Goal: Information Seeking & Learning: Learn about a topic

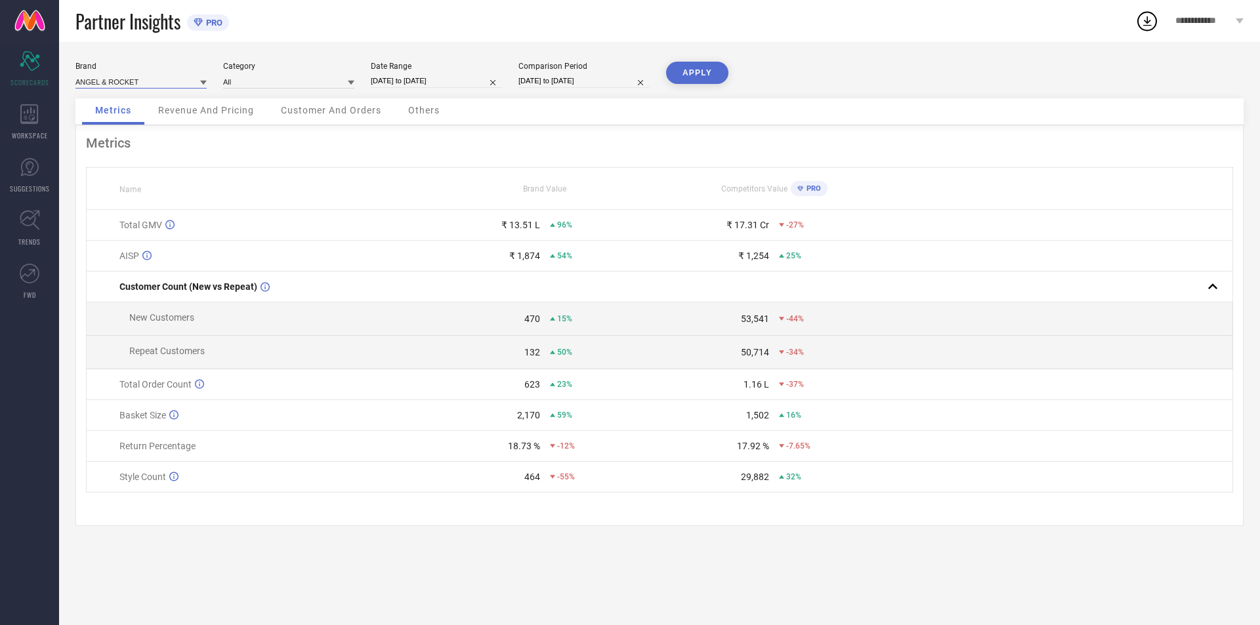
click at [187, 75] on input at bounding box center [140, 82] width 131 height 14
click at [163, 112] on div "CROCODILE" at bounding box center [140, 122] width 131 height 22
type input "All"
click at [28, 211] on icon at bounding box center [30, 221] width 20 height 20
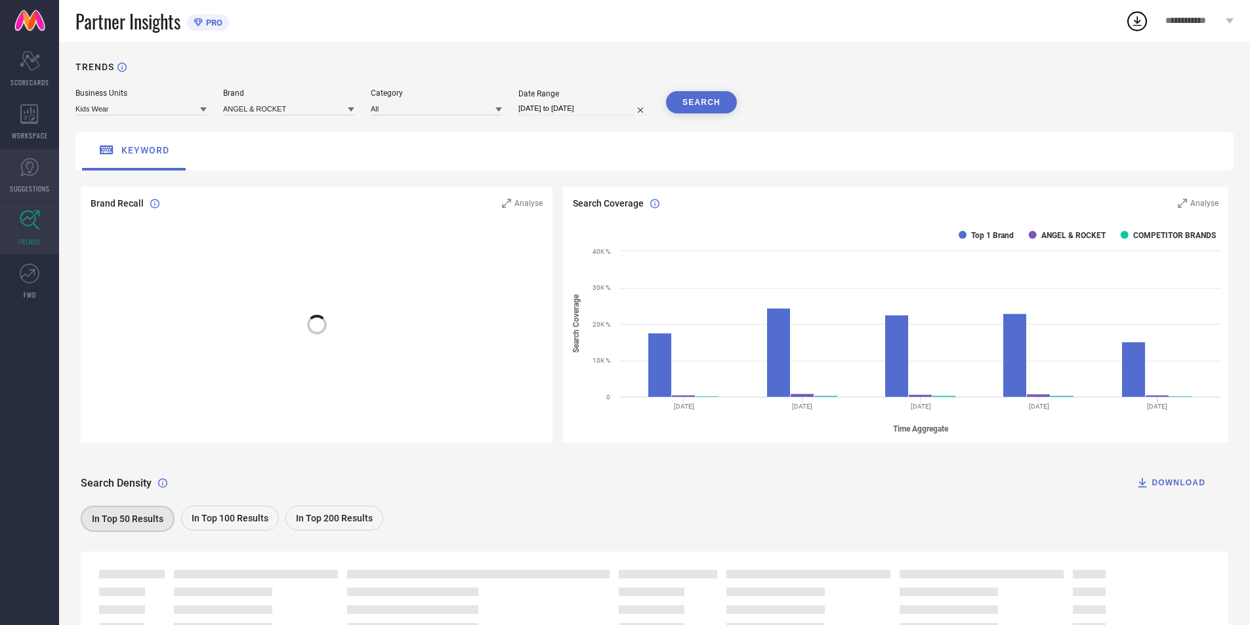
click at [22, 177] on icon at bounding box center [30, 168] width 20 height 20
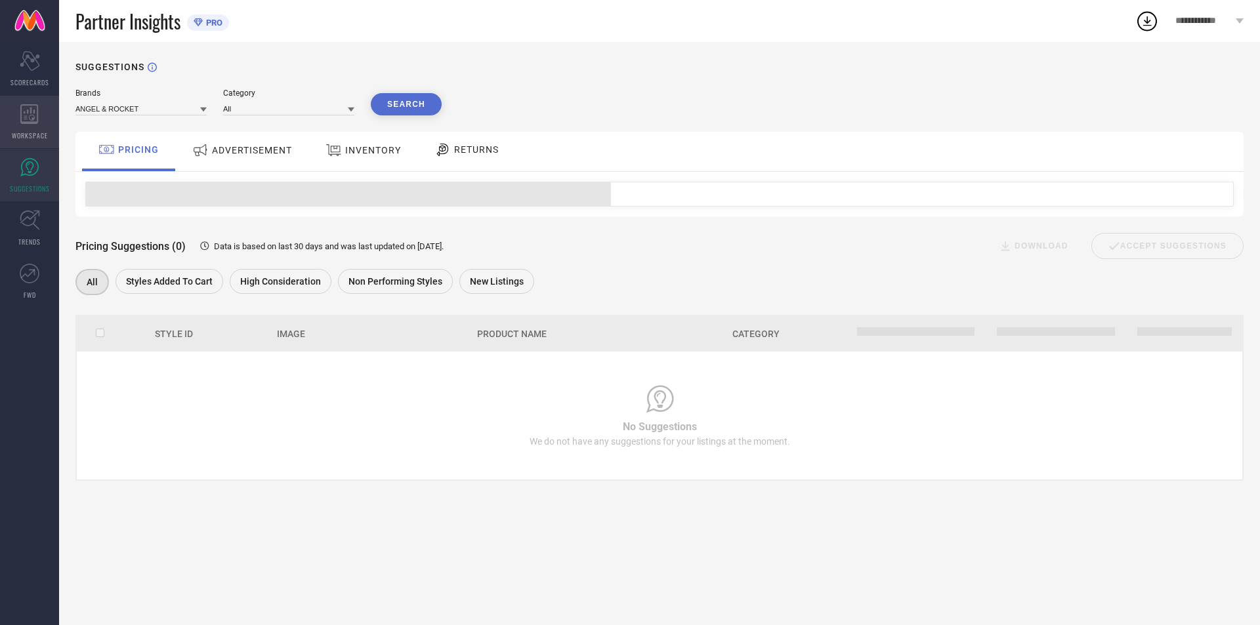
click at [33, 144] on div "WORKSPACE" at bounding box center [29, 122] width 59 height 53
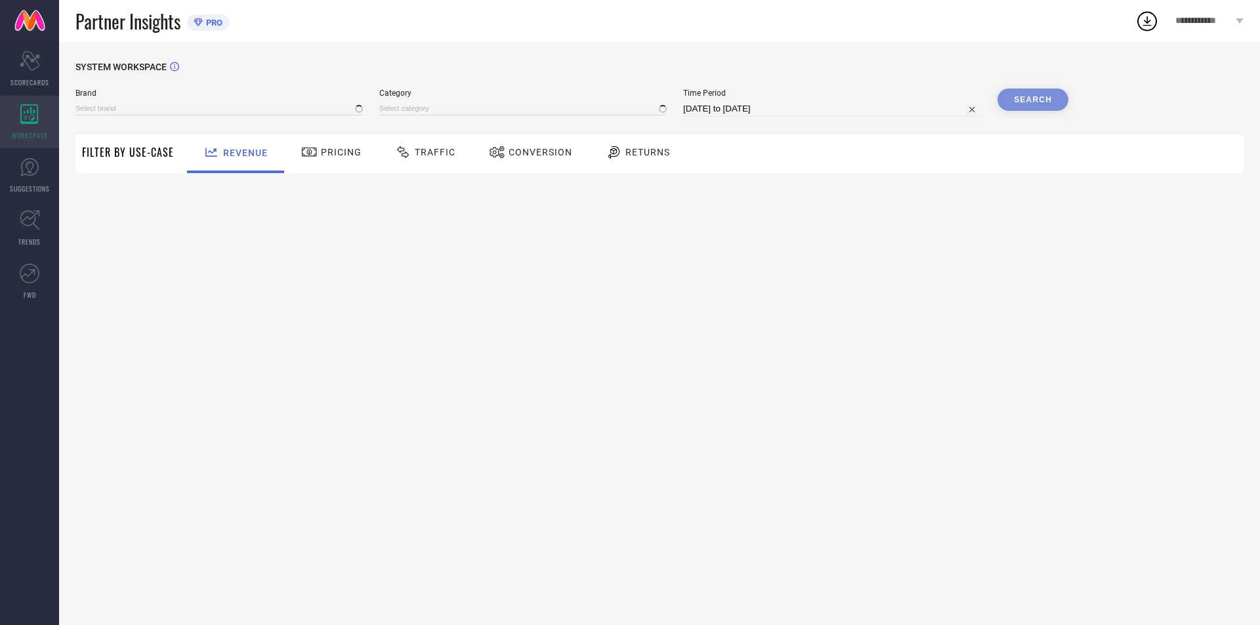
type input "ANGEL & ROCKET"
type input "All"
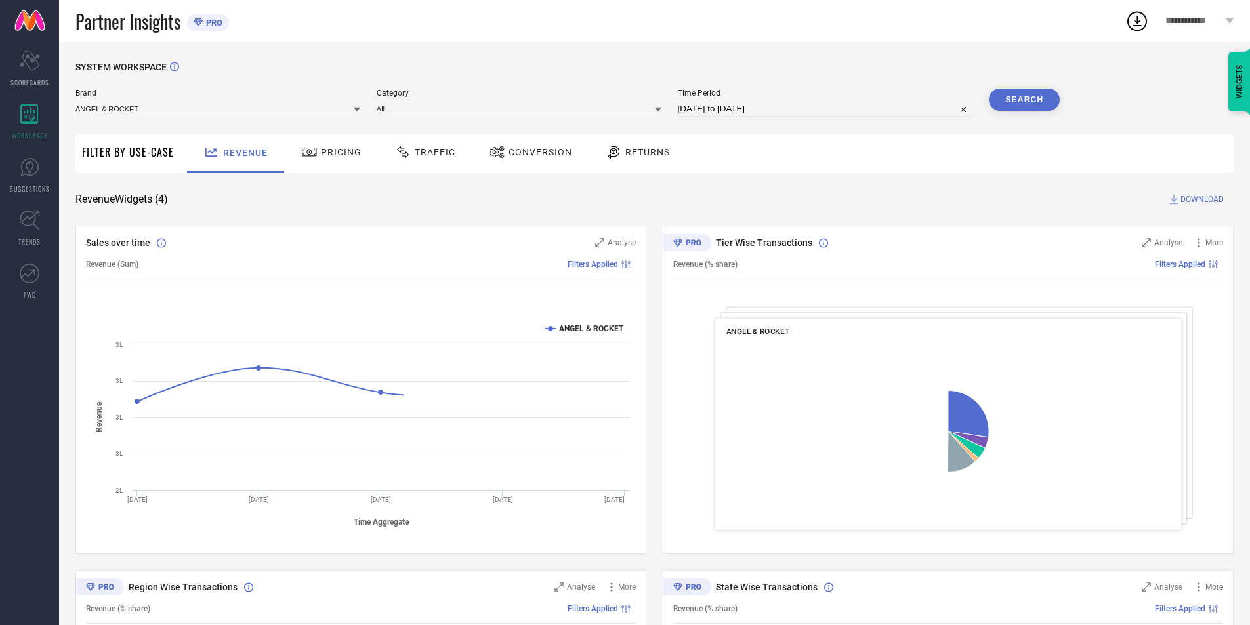
click at [430, 165] on div "Traffic" at bounding box center [425, 154] width 93 height 39
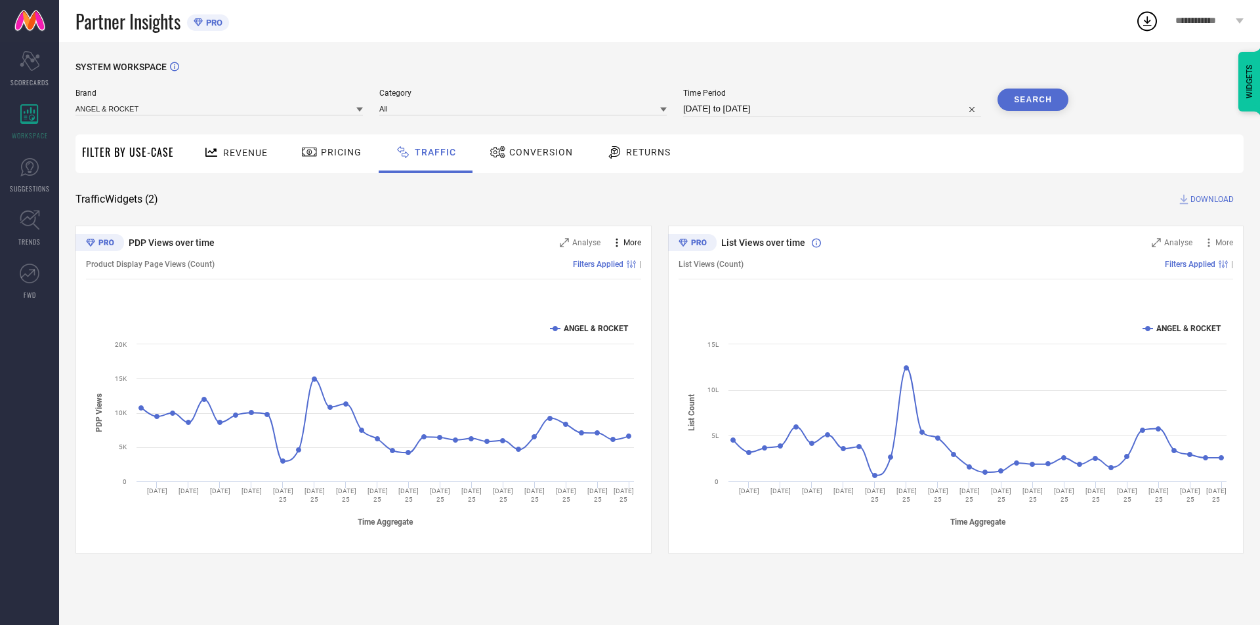
click at [636, 249] on div "More" at bounding box center [625, 242] width 31 height 13
click at [582, 248] on div "Analyse" at bounding box center [580, 242] width 41 height 13
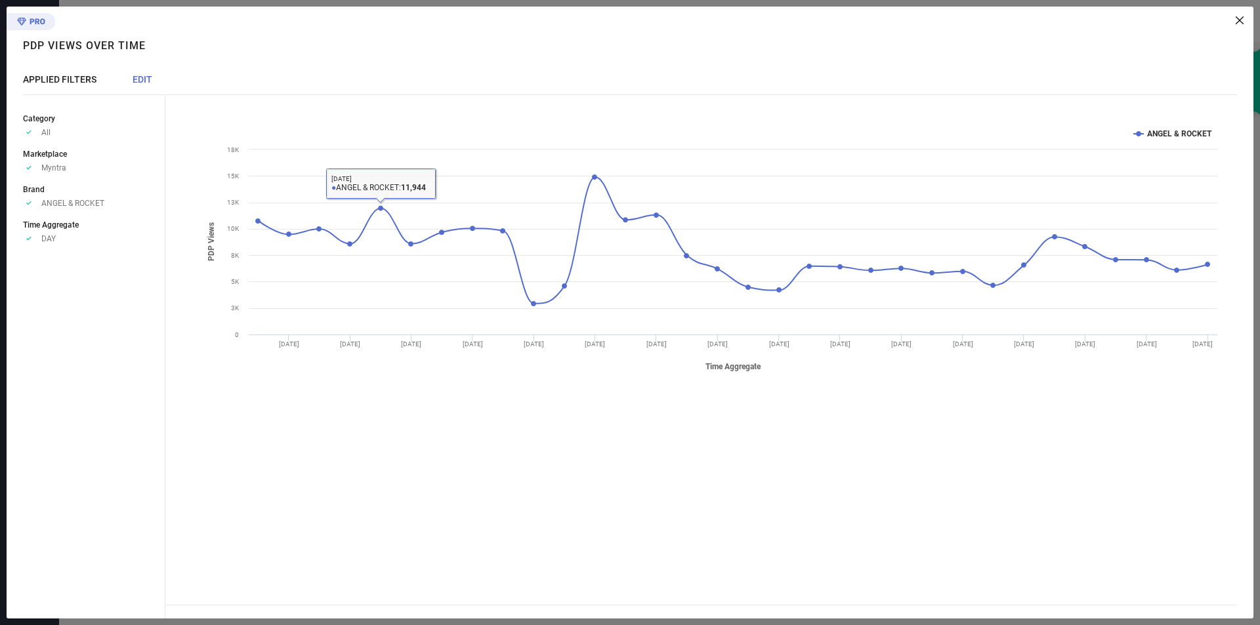
click at [148, 75] on span "EDIT" at bounding box center [143, 79] width 20 height 11
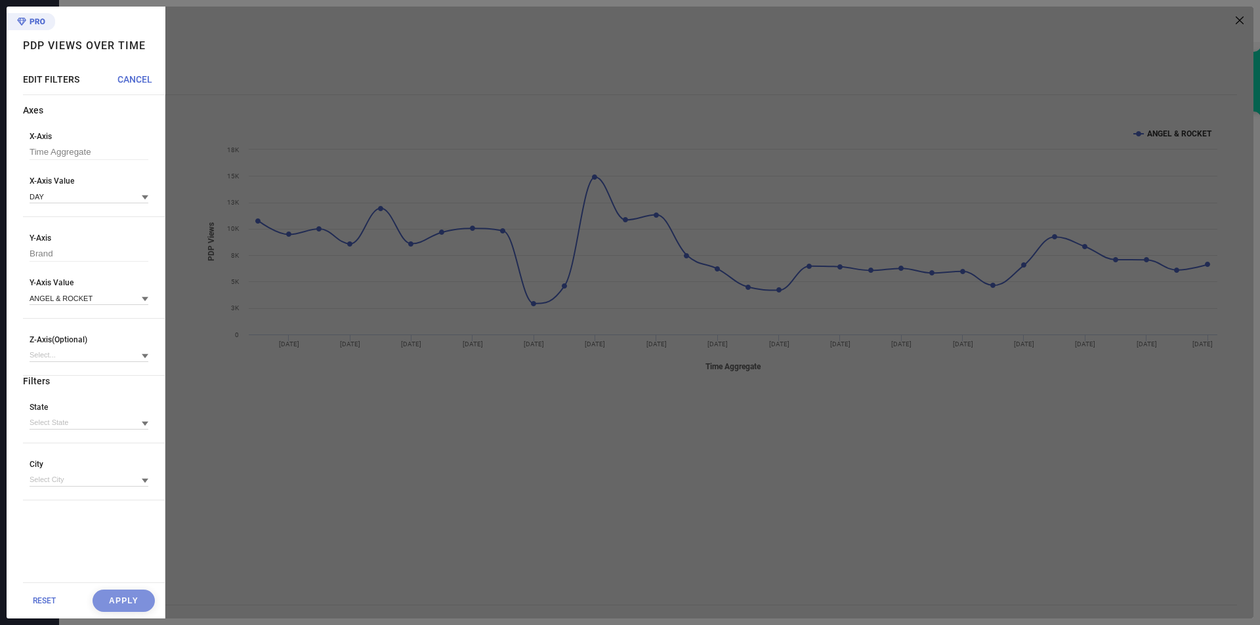
click at [283, 98] on div at bounding box center [709, 313] width 1088 height 612
click at [34, 603] on span "RESET" at bounding box center [44, 601] width 23 height 9
click at [396, 510] on div at bounding box center [709, 313] width 1088 height 612
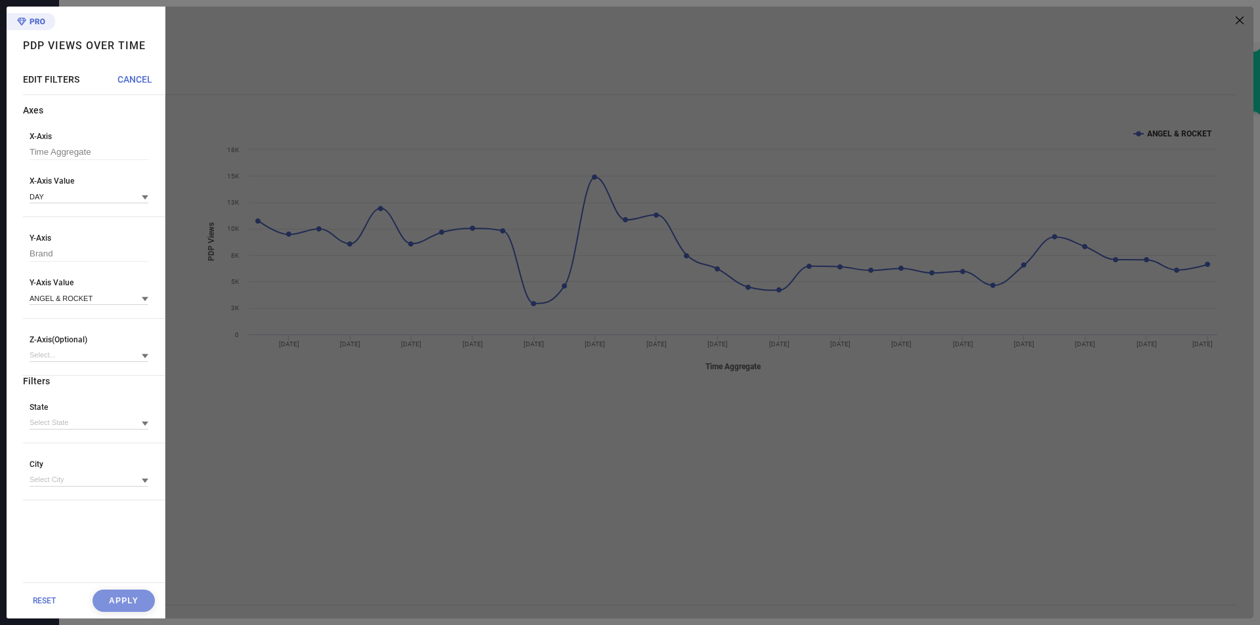
click at [125, 604] on div "RESET Apply" at bounding box center [94, 601] width 142 height 36
click at [343, 492] on div at bounding box center [709, 313] width 1088 height 612
click at [1242, 22] on div at bounding box center [709, 313] width 1088 height 612
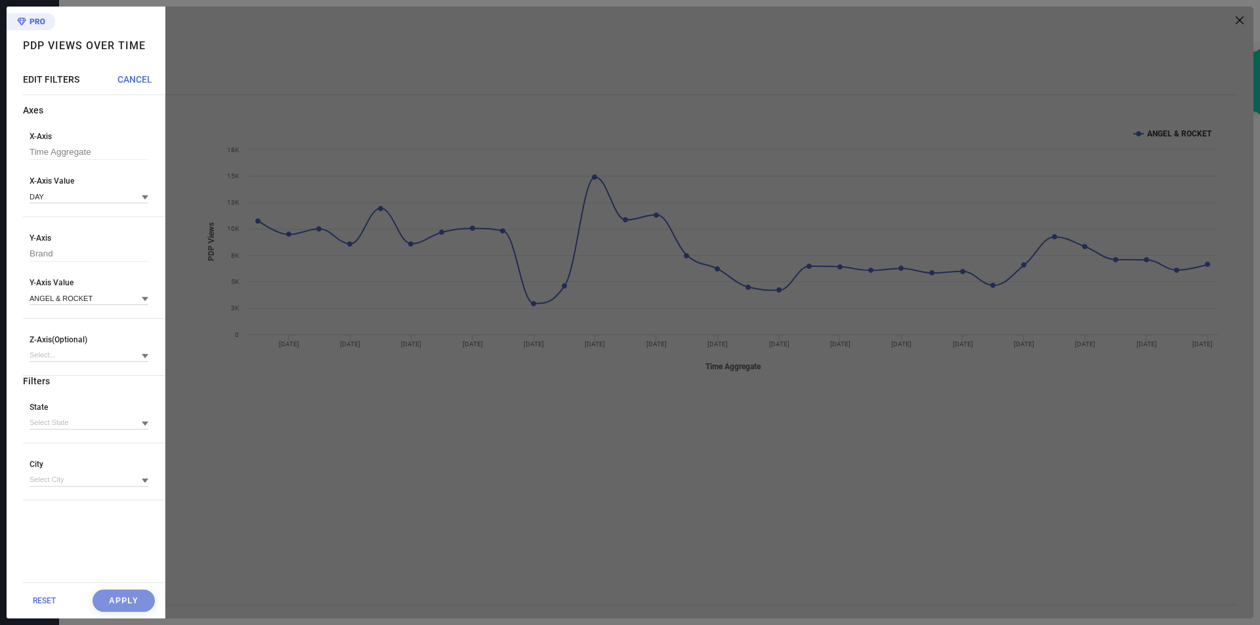
click at [1242, 22] on div at bounding box center [709, 313] width 1088 height 612
click at [125, 79] on span "CANCEL" at bounding box center [134, 79] width 35 height 11
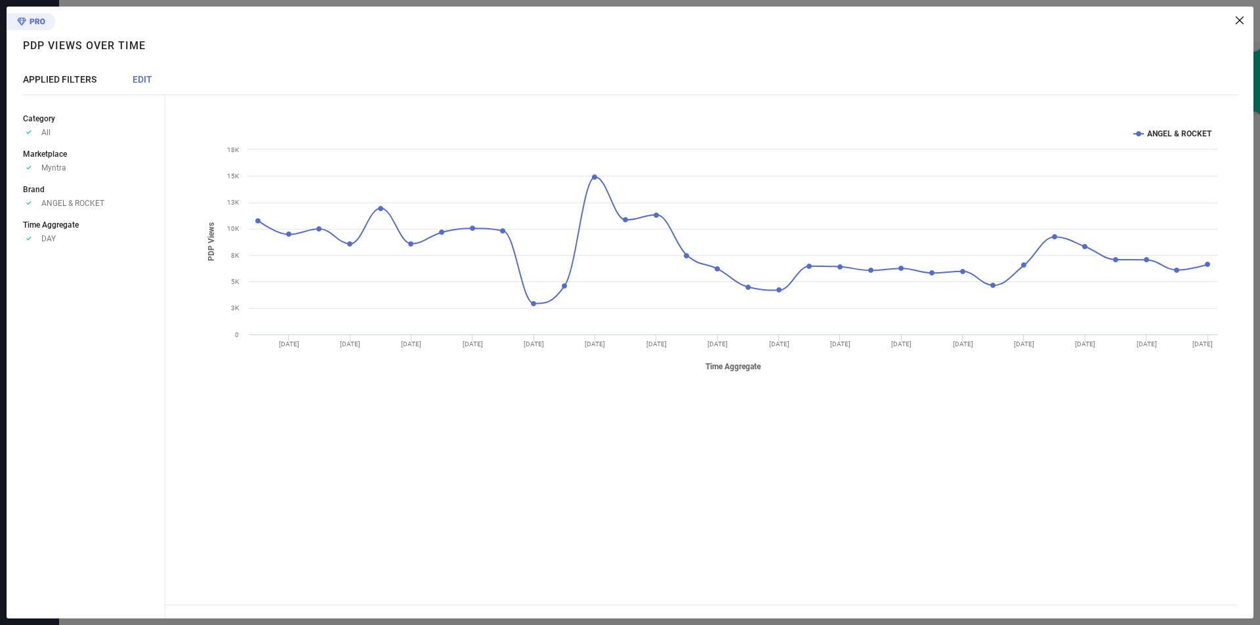
click at [52, 83] on span "APPLIED FILTERS" at bounding box center [60, 79] width 74 height 11
click at [1160, 132] on text "ANGEL & ROCKET" at bounding box center [1179, 133] width 65 height 9
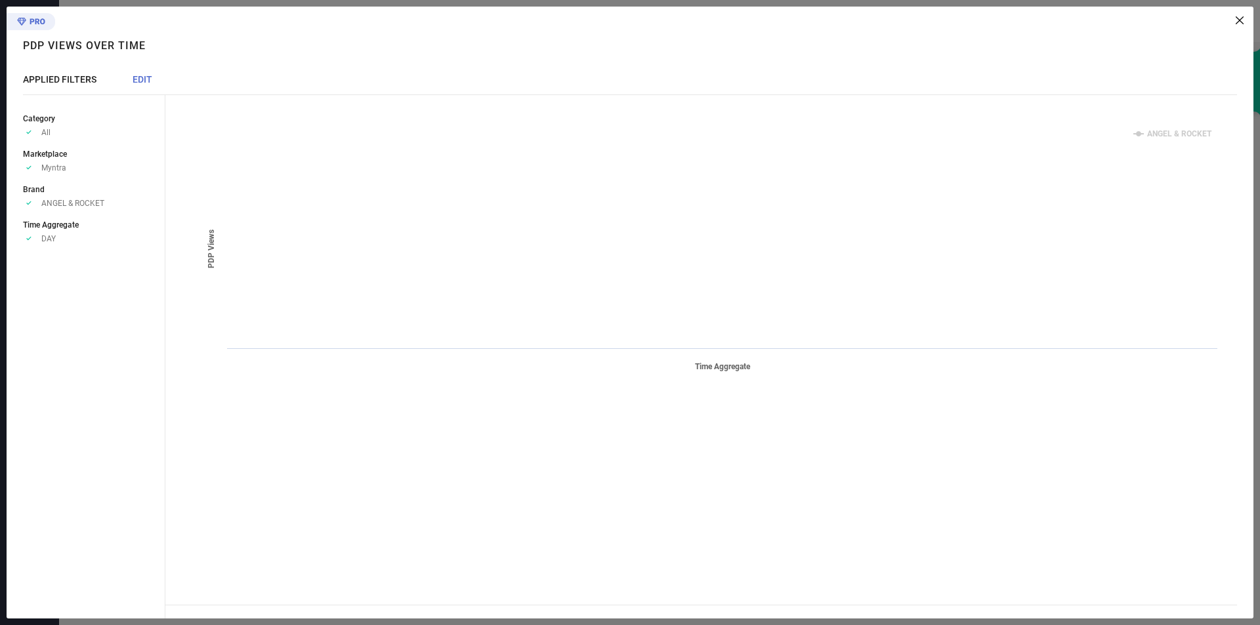
click at [1160, 132] on text "ANGEL & ROCKET" at bounding box center [1179, 133] width 65 height 9
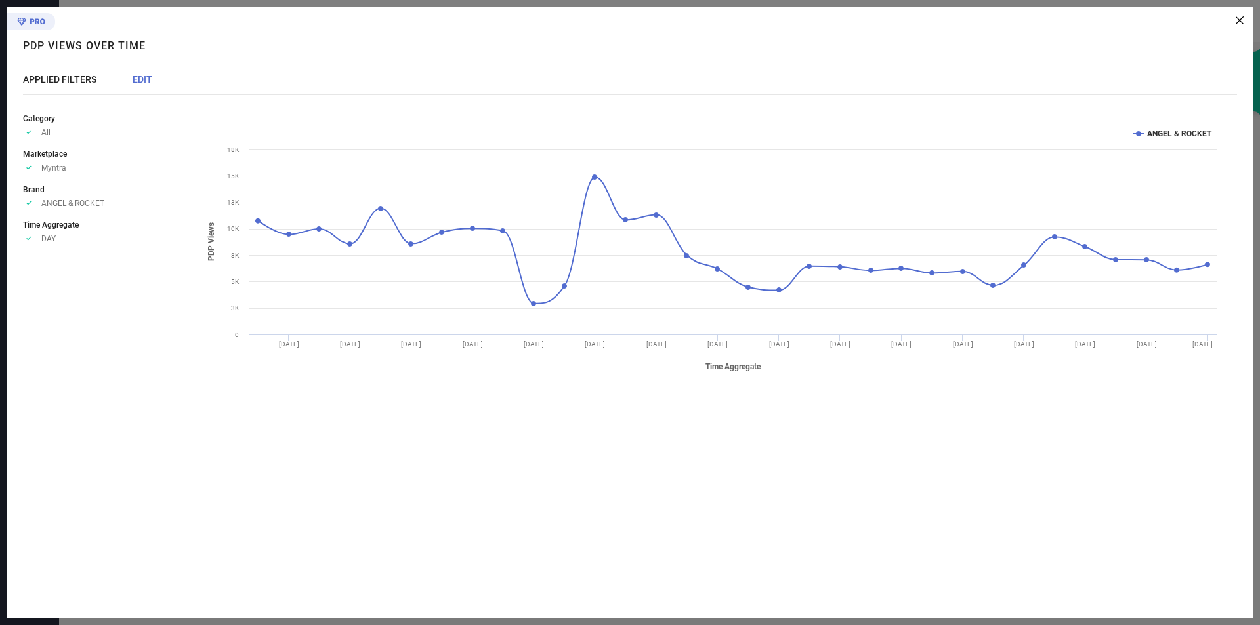
click at [1236, 20] on icon at bounding box center [1240, 20] width 8 height 8
click at [1236, 20] on icon at bounding box center [1240, 20] width 8 height 5
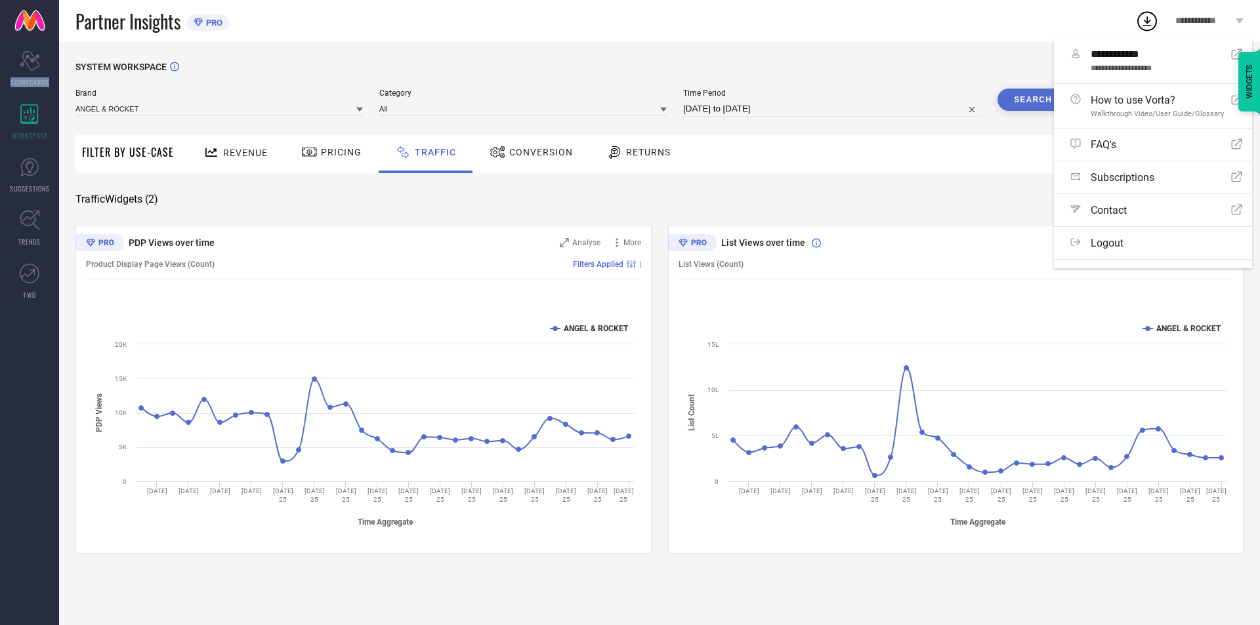
click at [278, 101] on div "Brand ANGEL & ROCKET" at bounding box center [218, 103] width 287 height 28
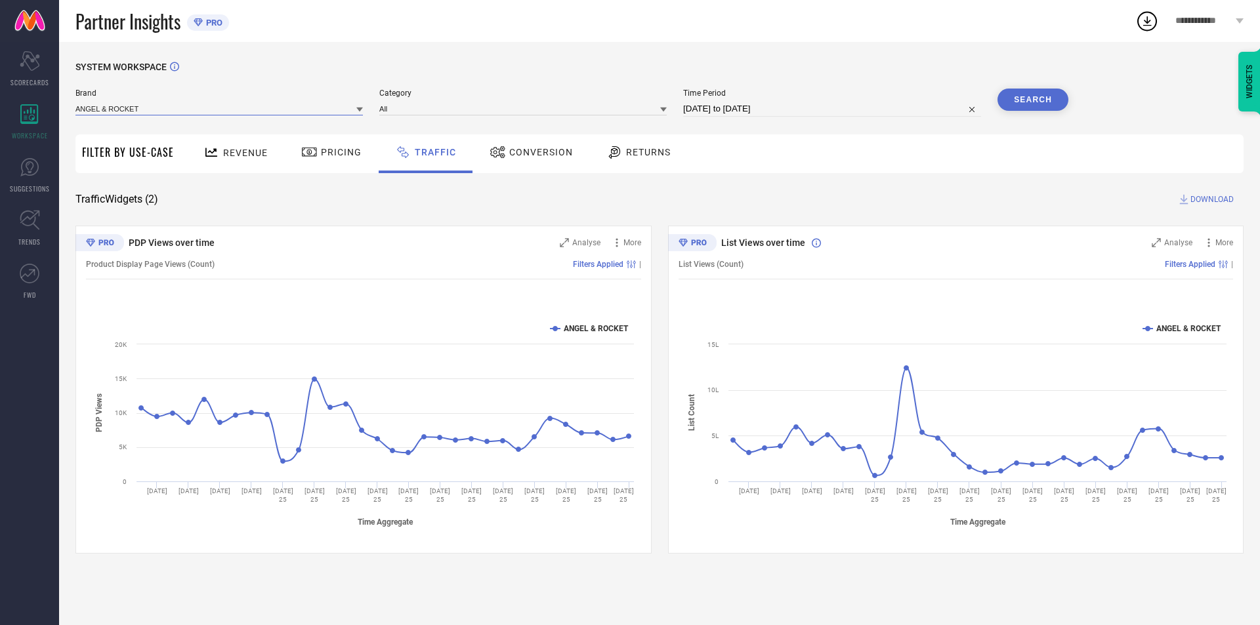
click at [276, 108] on input at bounding box center [218, 109] width 287 height 14
click at [238, 140] on div "CROCODILE" at bounding box center [218, 149] width 287 height 22
click at [852, 96] on span "Time Period" at bounding box center [832, 93] width 298 height 9
click at [825, 110] on input "[DATE] to [DATE]" at bounding box center [832, 109] width 298 height 16
select select "6"
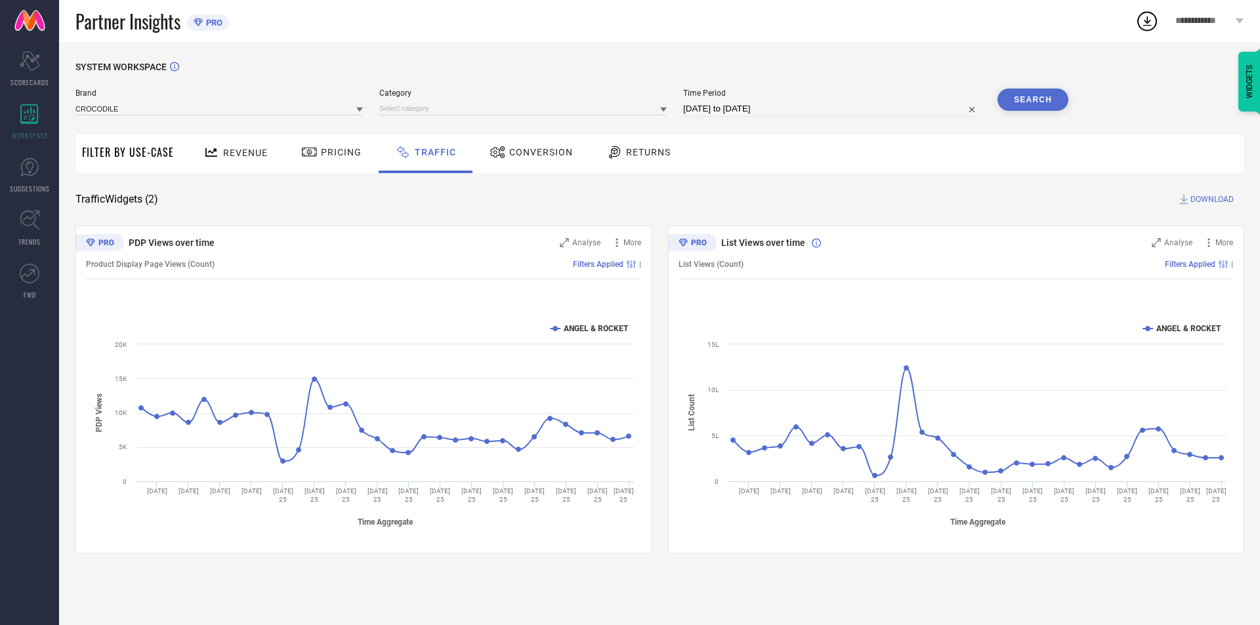
select select "2025"
select select "7"
select select "2025"
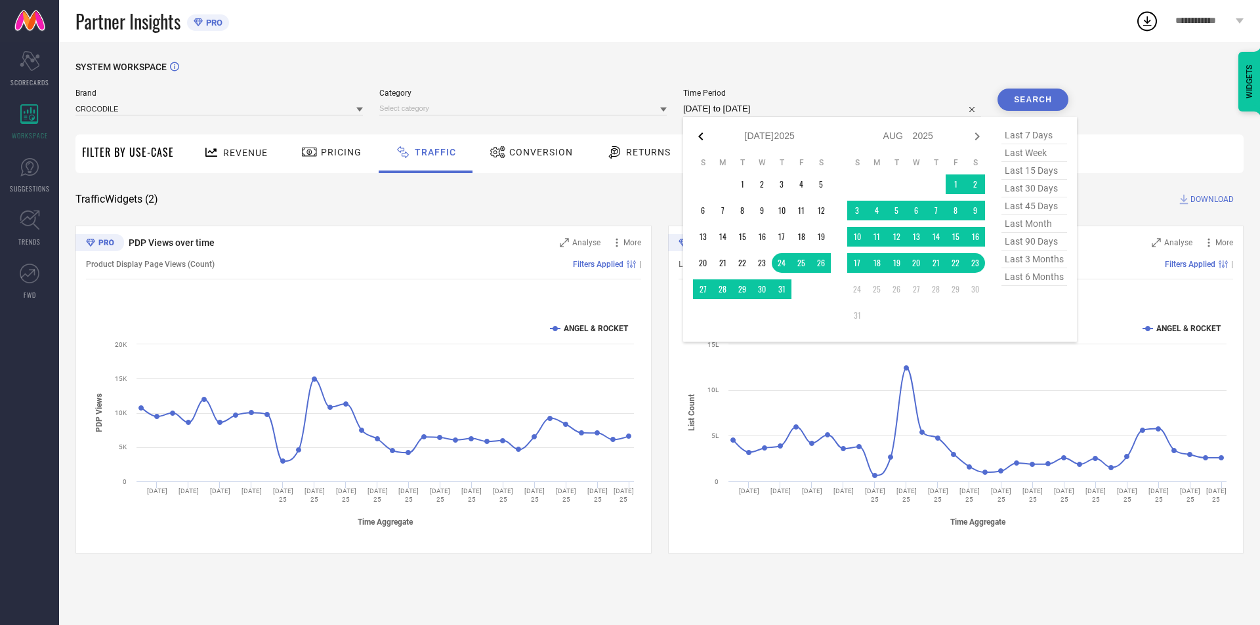
click at [704, 138] on icon at bounding box center [701, 137] width 16 height 16
select select "5"
select select "2025"
select select "6"
select select "2025"
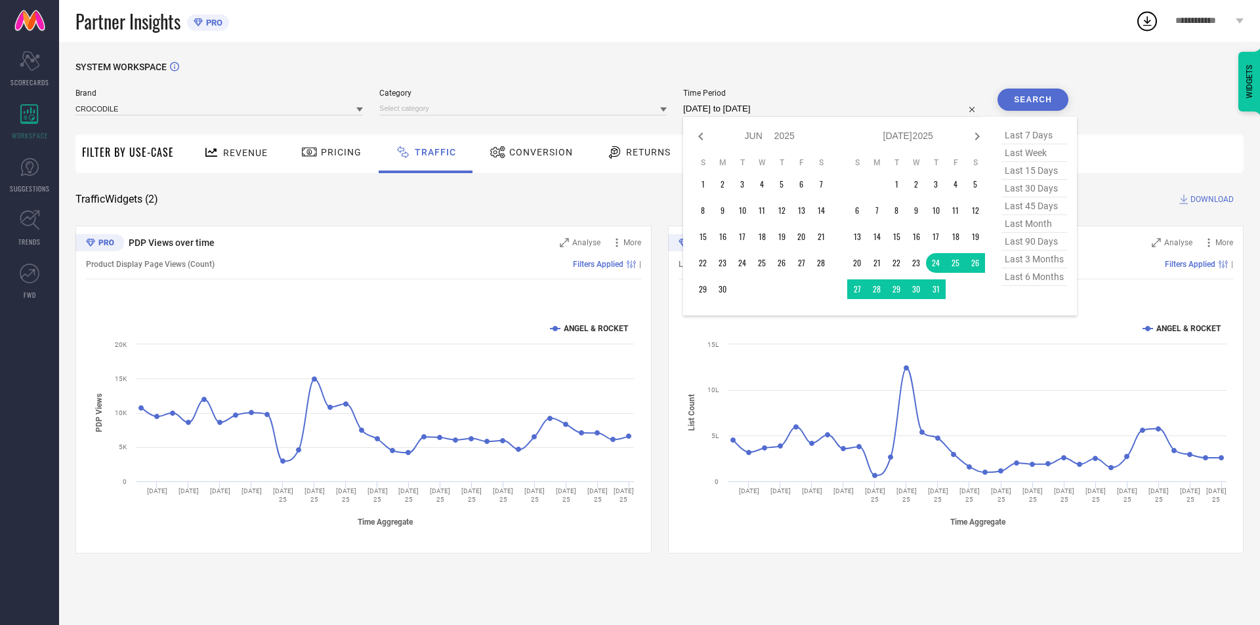
click at [704, 138] on icon at bounding box center [701, 137] width 16 height 16
select select "4"
select select "2025"
select select "5"
select select "2025"
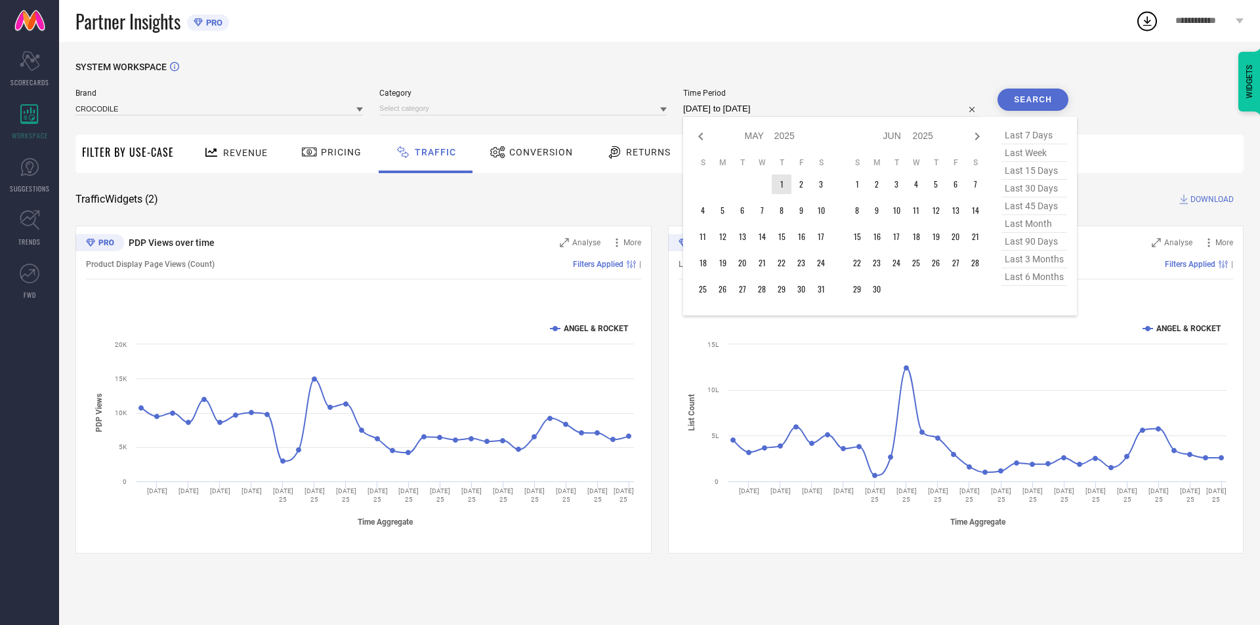
click at [786, 186] on td "1" at bounding box center [782, 185] width 20 height 20
type input "After [DATE]"
click at [984, 137] on icon at bounding box center [977, 137] width 16 height 16
select select "5"
select select "2025"
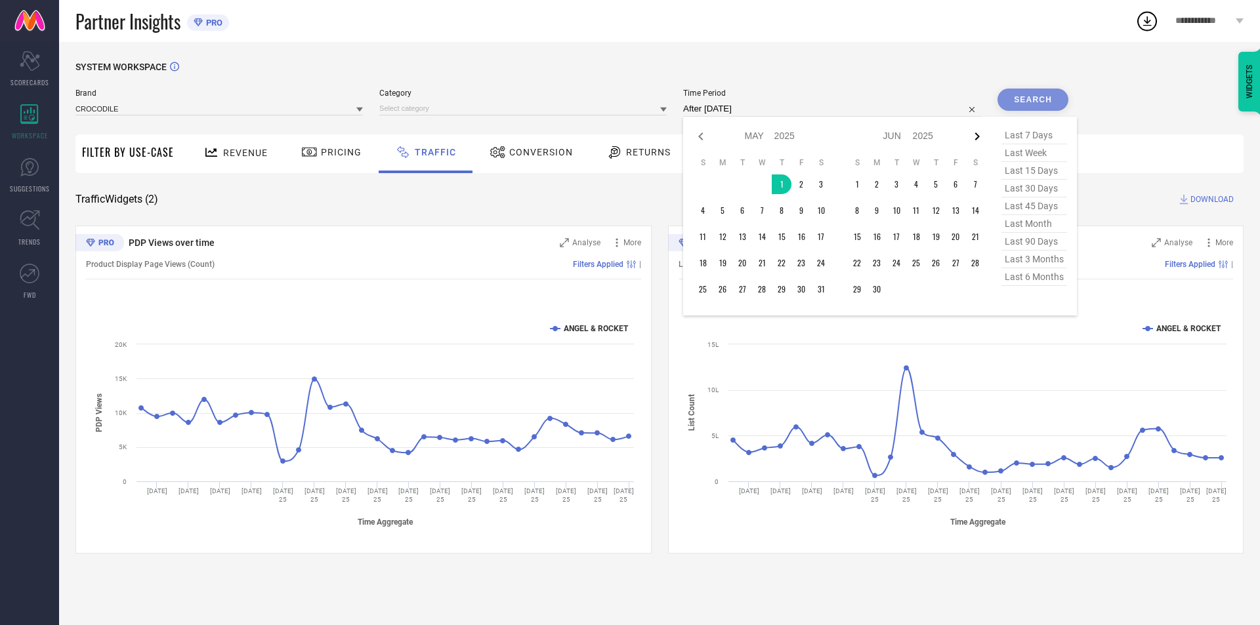
select select "6"
select select "2025"
click at [983, 135] on icon at bounding box center [977, 137] width 16 height 16
select select "6"
select select "2025"
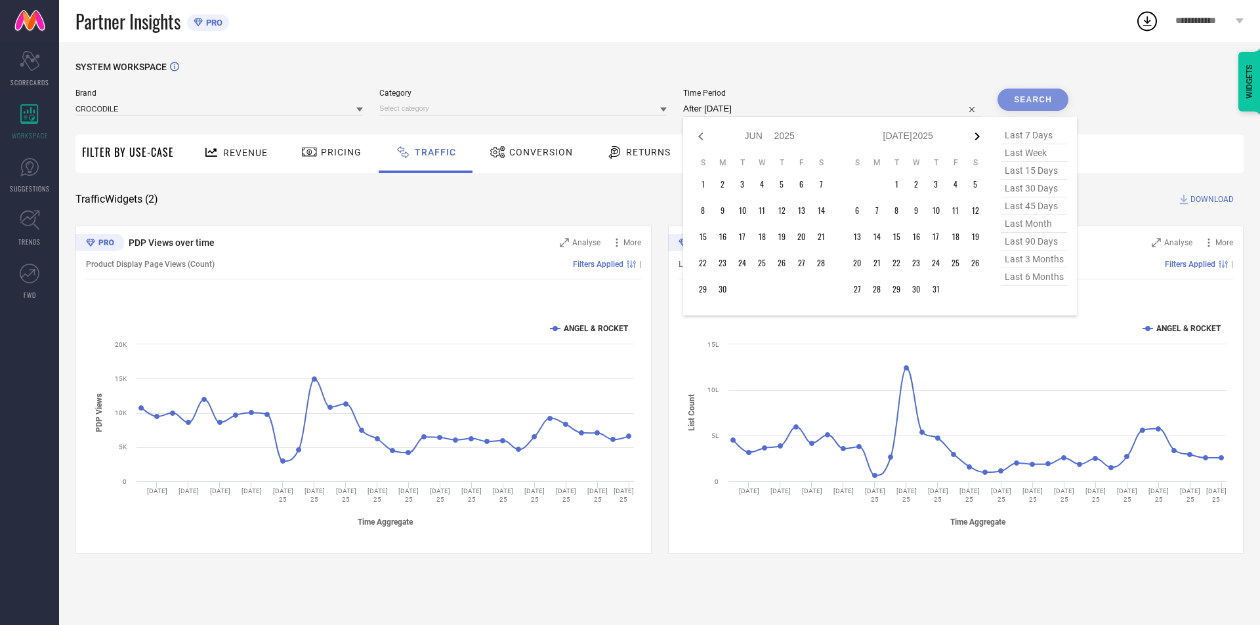
select select "7"
select select "2025"
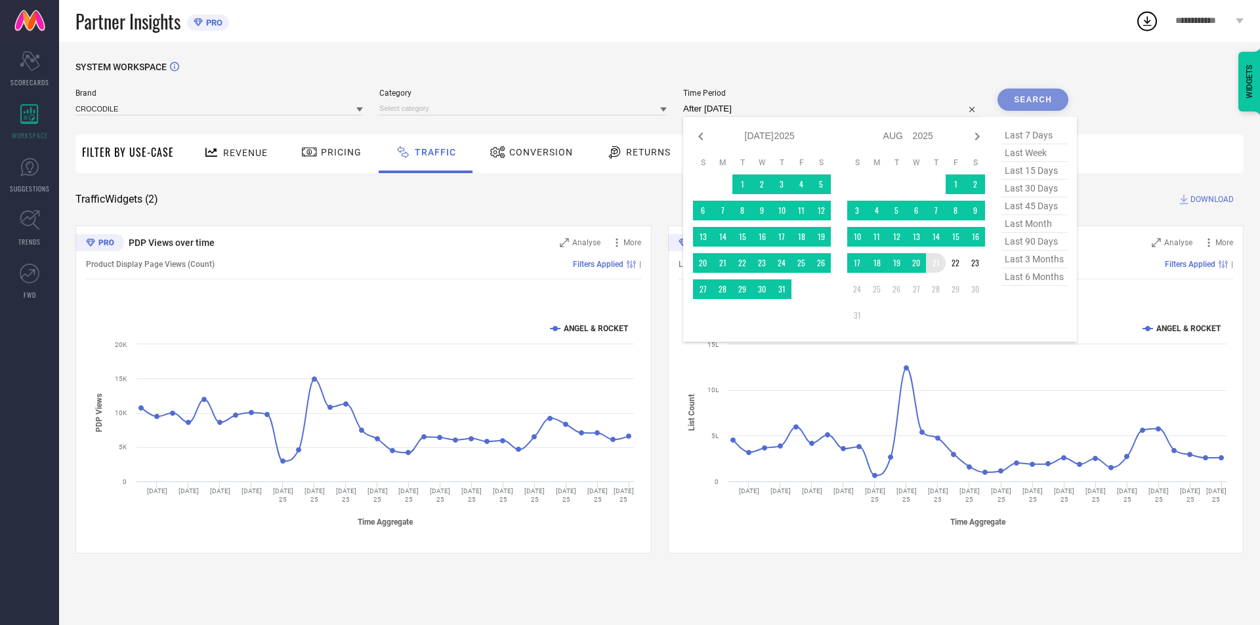
type input "[DATE] to [DATE]"
click at [940, 263] on div "Filters Applied |" at bounding box center [989, 264] width 490 height 9
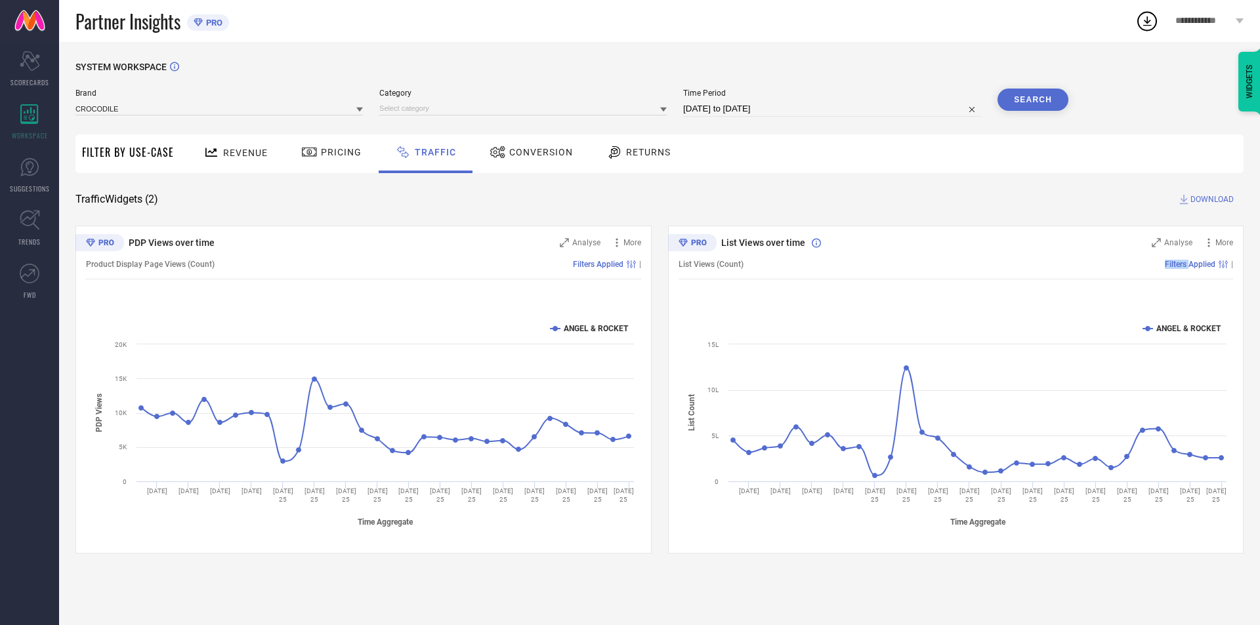
click at [1030, 96] on button "Search" at bounding box center [1033, 100] width 71 height 22
click at [1025, 105] on div "Search" at bounding box center [1033, 100] width 71 height 22
click at [762, 117] on div "Brand CROCODILE Category Time Period [DATE] to [DATE] Search" at bounding box center [571, 108] width 993 height 39
click at [762, 110] on input "[DATE] to [DATE]" at bounding box center [832, 109] width 298 height 16
select select "4"
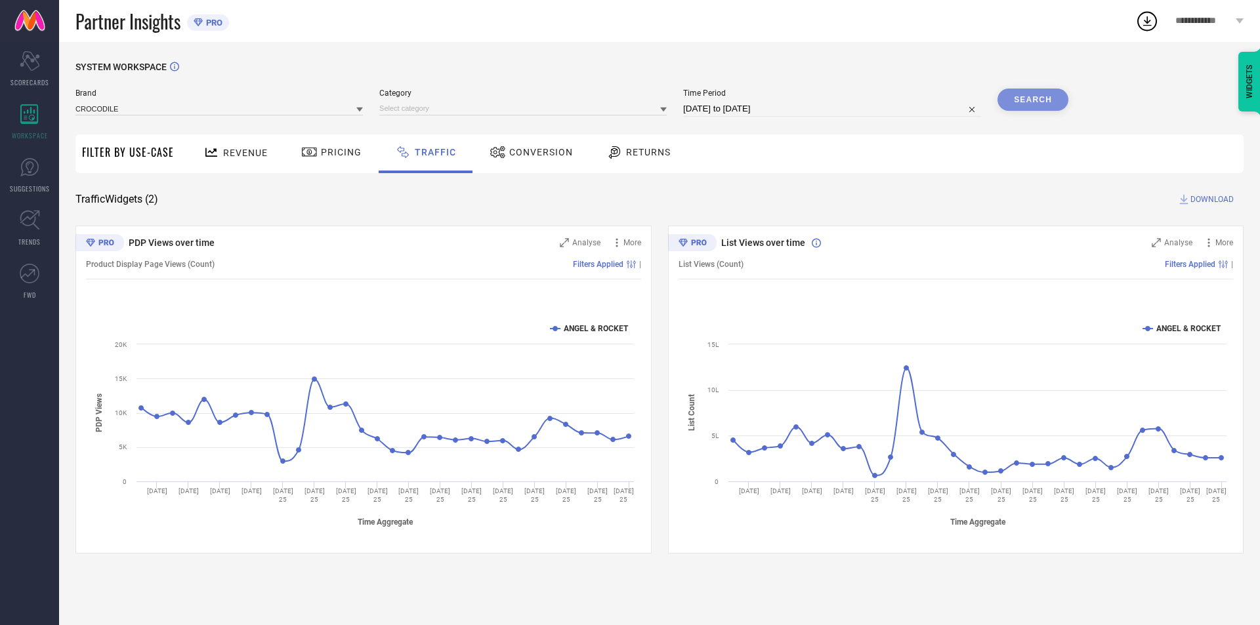
select select "2025"
select select "5"
select select "2025"
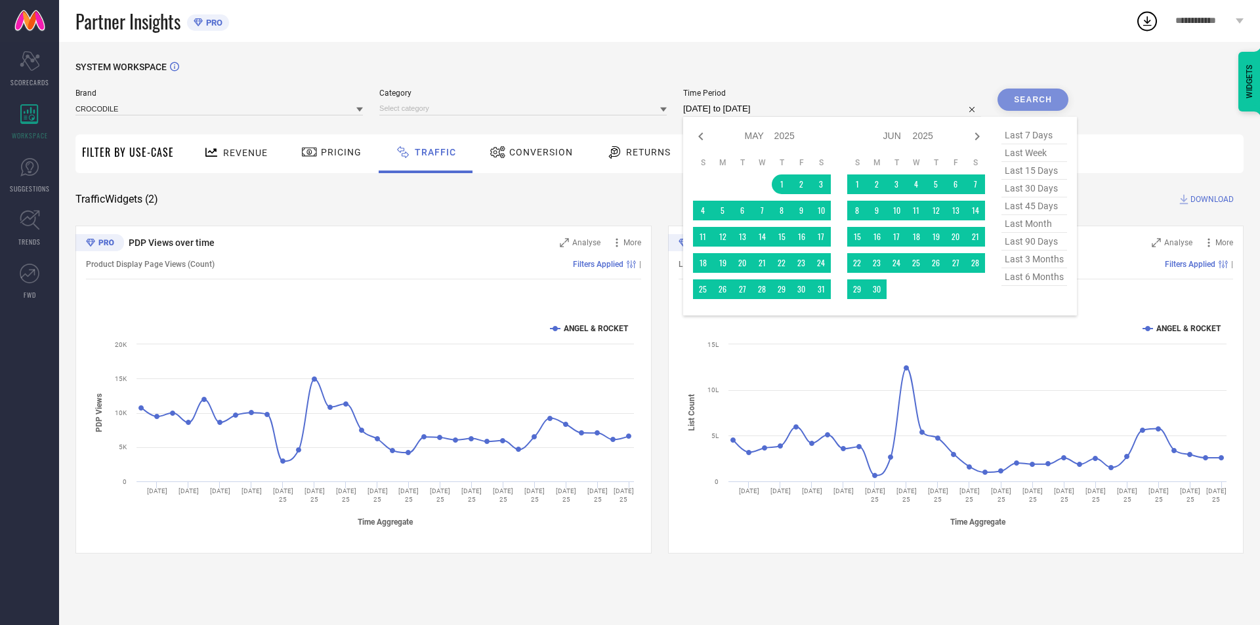
click at [1042, 247] on span "last 90 days" at bounding box center [1035, 242] width 66 height 18
type input "[DATE] to [DATE]"
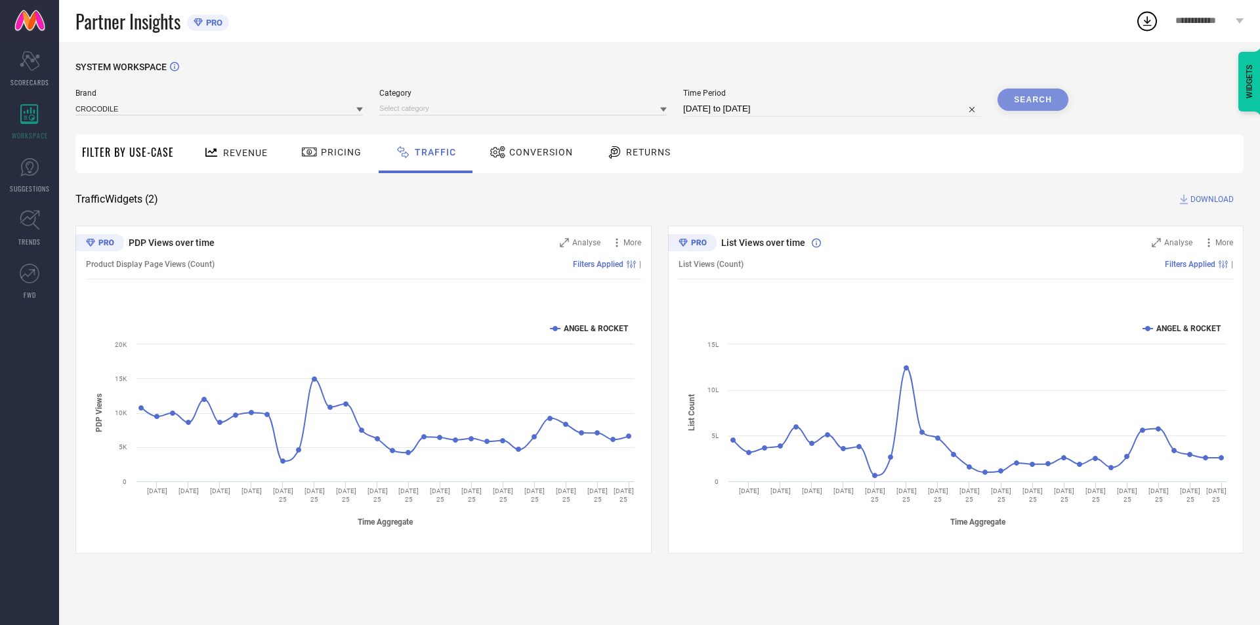
click at [1044, 94] on div "Search" at bounding box center [1033, 100] width 71 height 22
click at [1041, 98] on div "Search" at bounding box center [1033, 100] width 71 height 22
click at [611, 112] on input at bounding box center [522, 109] width 287 height 14
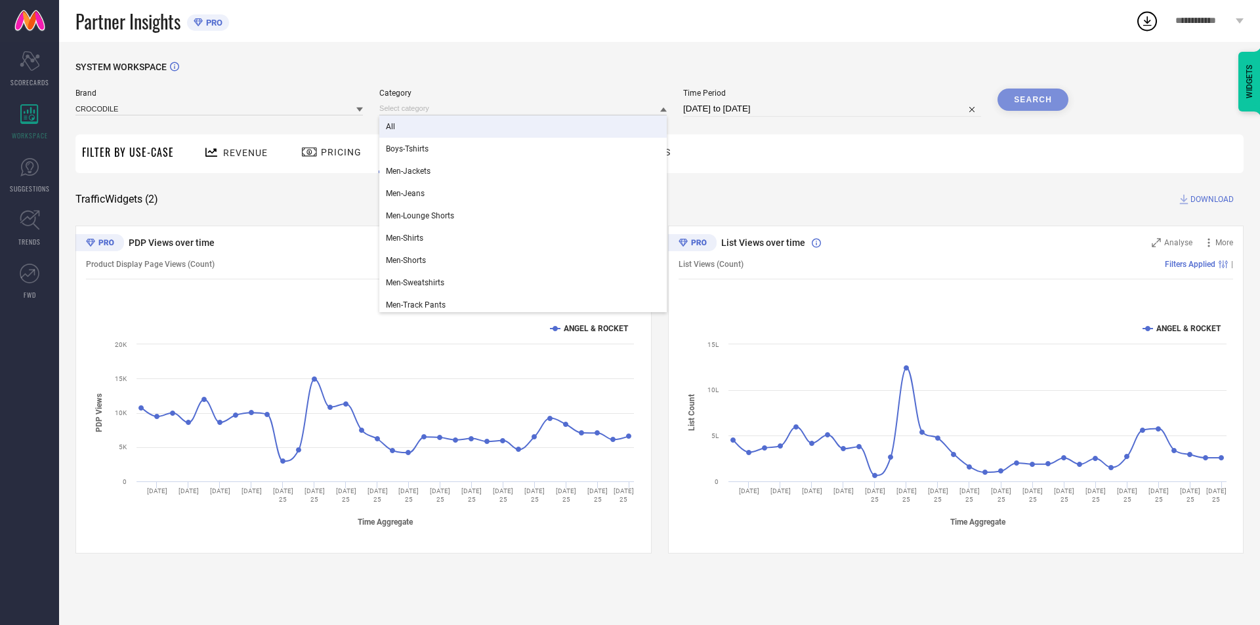
click at [580, 129] on div "All" at bounding box center [522, 127] width 287 height 22
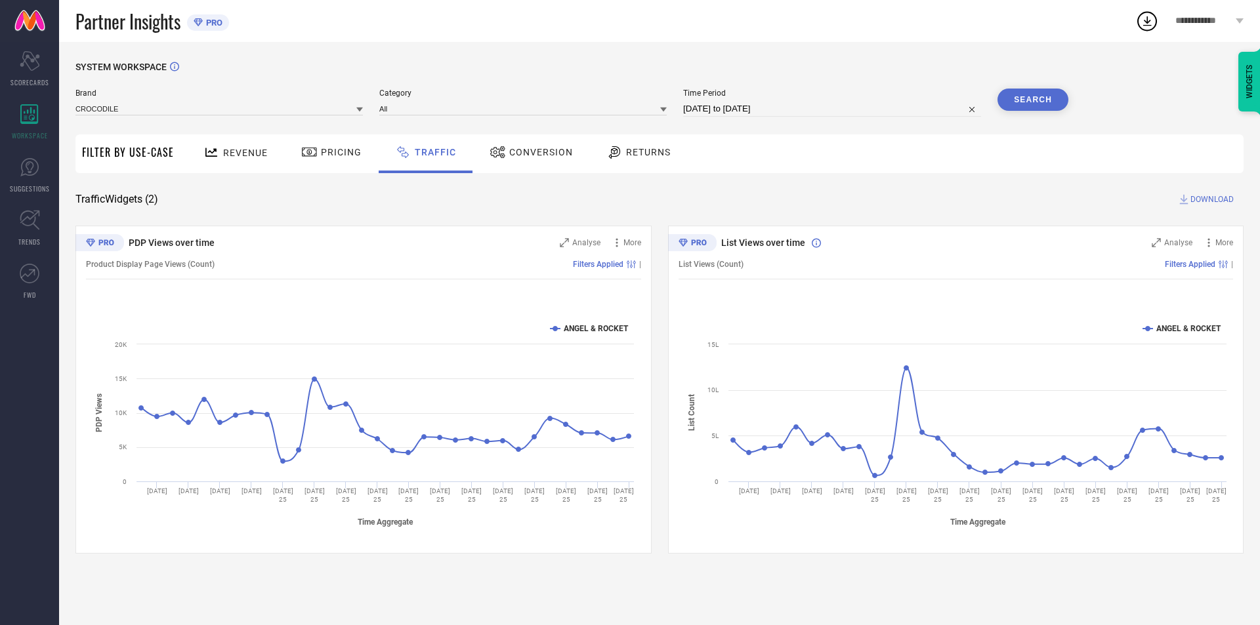
click at [1029, 106] on button "Search" at bounding box center [1033, 100] width 71 height 22
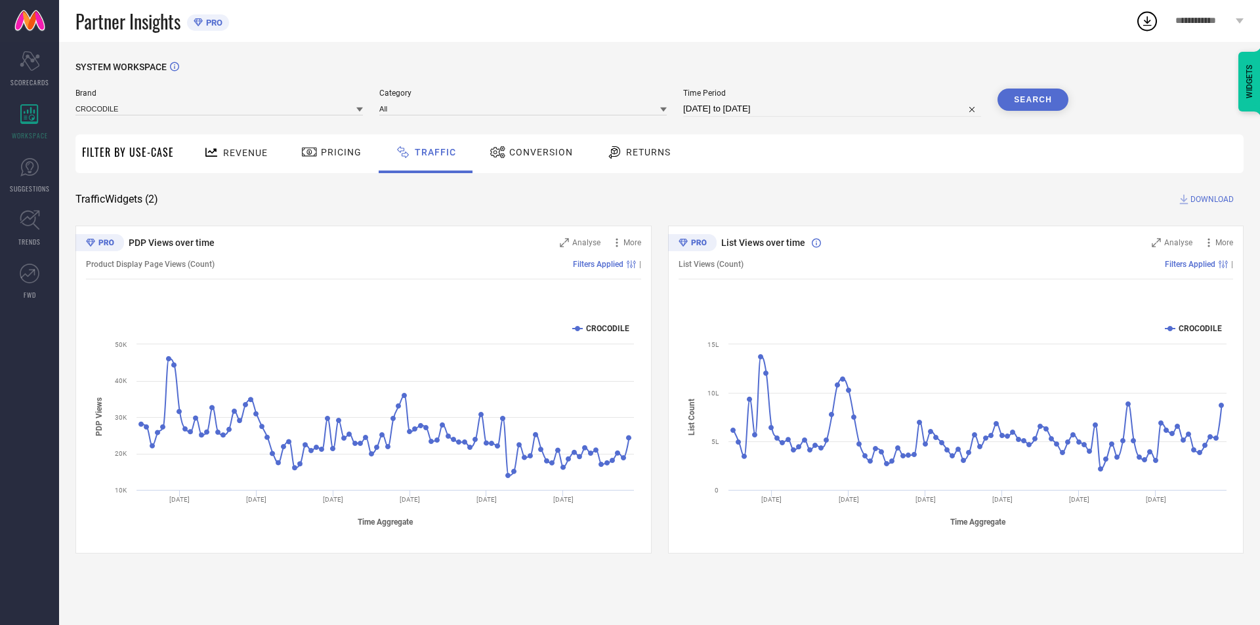
click at [793, 118] on div "Brand CROCODILE Category All Time Period [DATE] to [DATE] Search" at bounding box center [571, 108] width 993 height 39
click at [799, 110] on input "[DATE] to [DATE]" at bounding box center [832, 109] width 298 height 16
select select "4"
select select "2025"
select select "5"
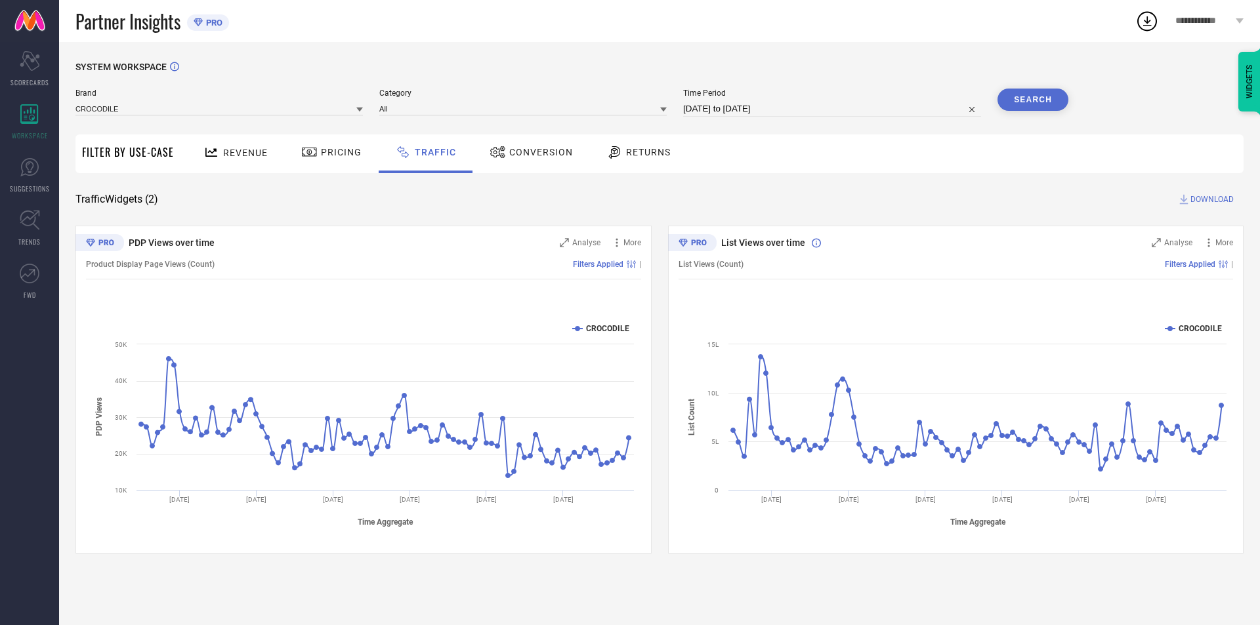
select select "2025"
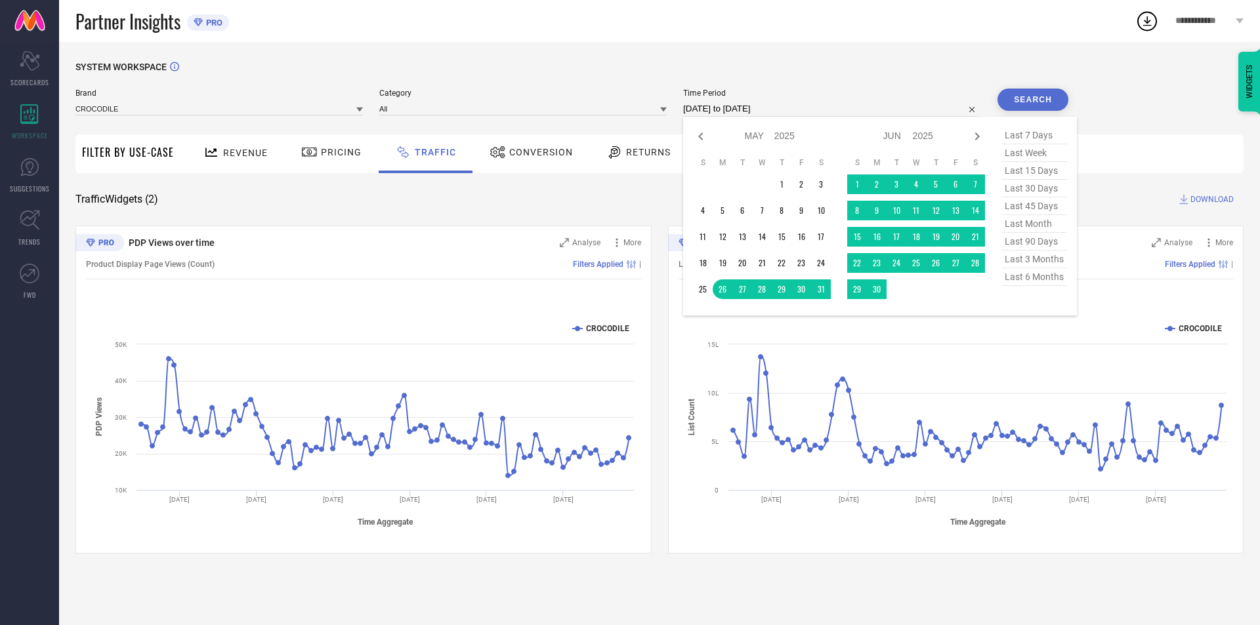
click at [1032, 265] on span "last 3 months" at bounding box center [1035, 260] width 66 height 18
type input "[DATE] to [DATE]"
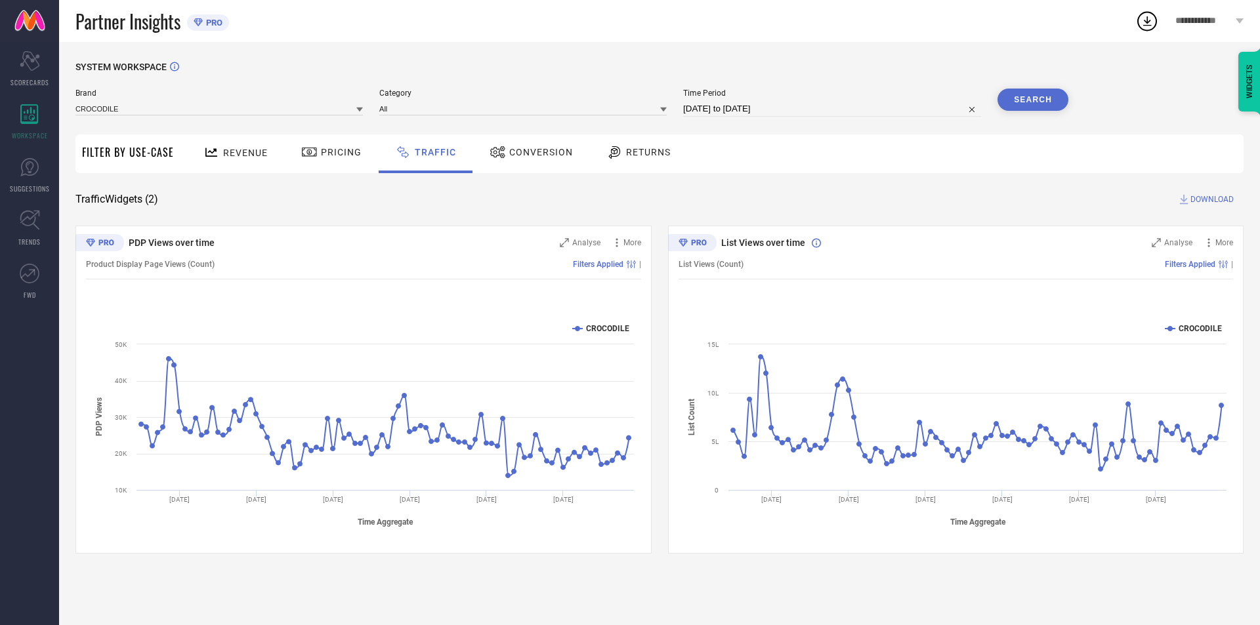
click at [916, 108] on input "[DATE] to [DATE]" at bounding box center [832, 109] width 298 height 16
select select "4"
select select "2025"
select select "5"
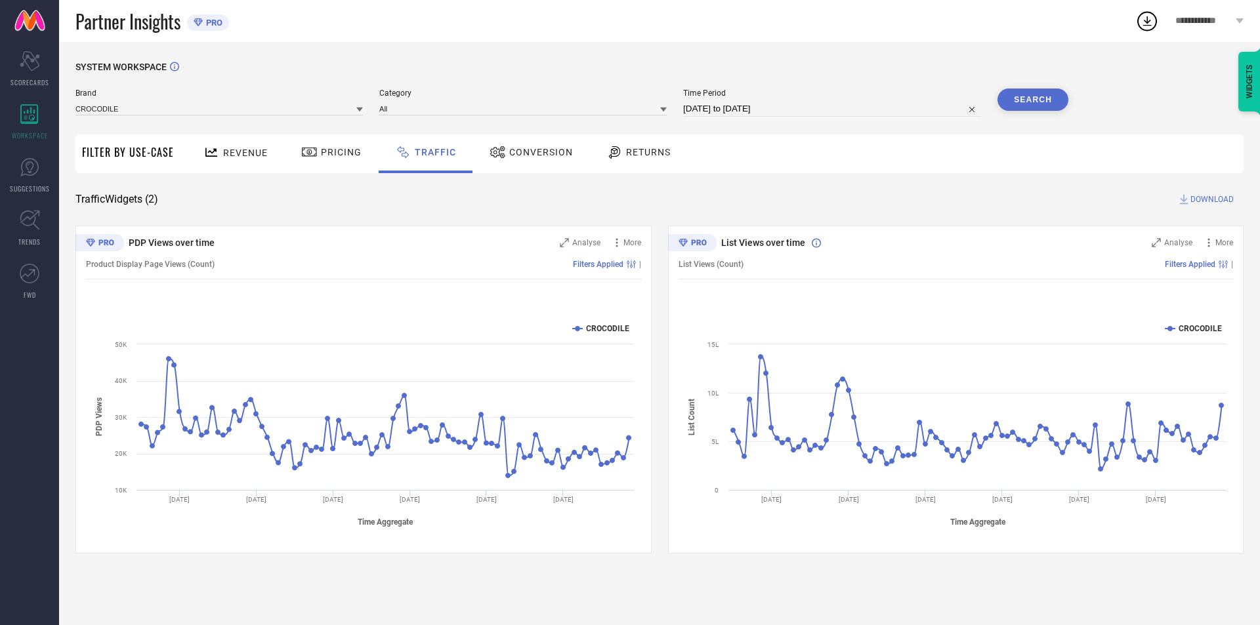
select select "2025"
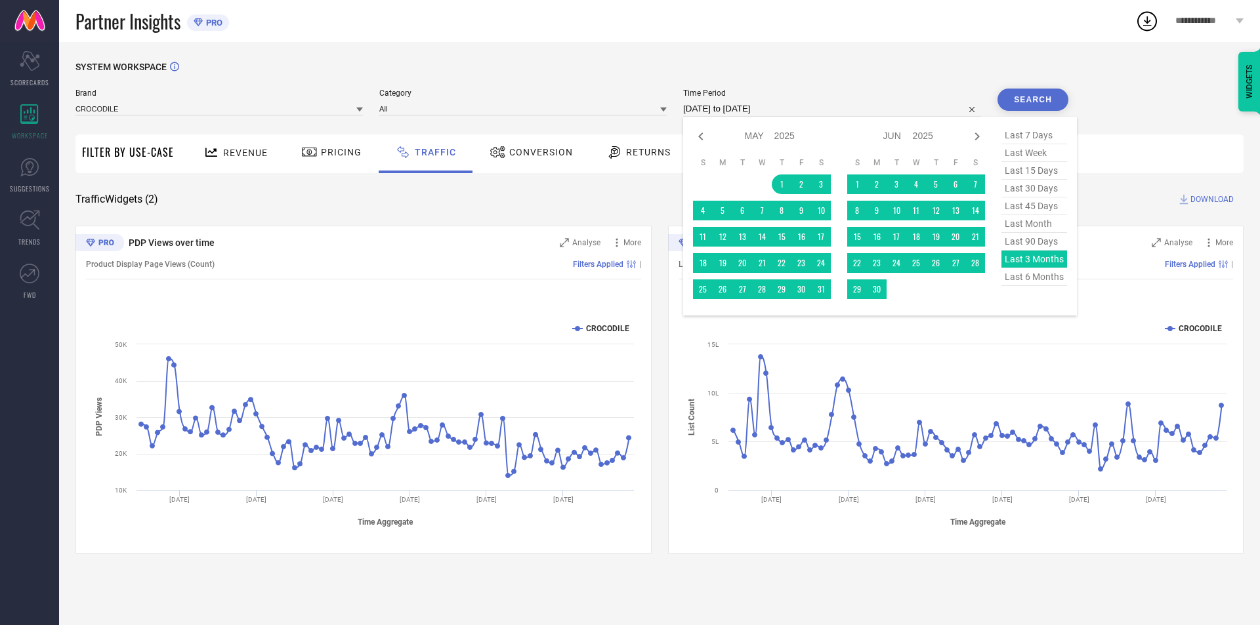
click at [1035, 249] on span "last 90 days" at bounding box center [1035, 242] width 66 height 18
type input "[DATE] to [DATE]"
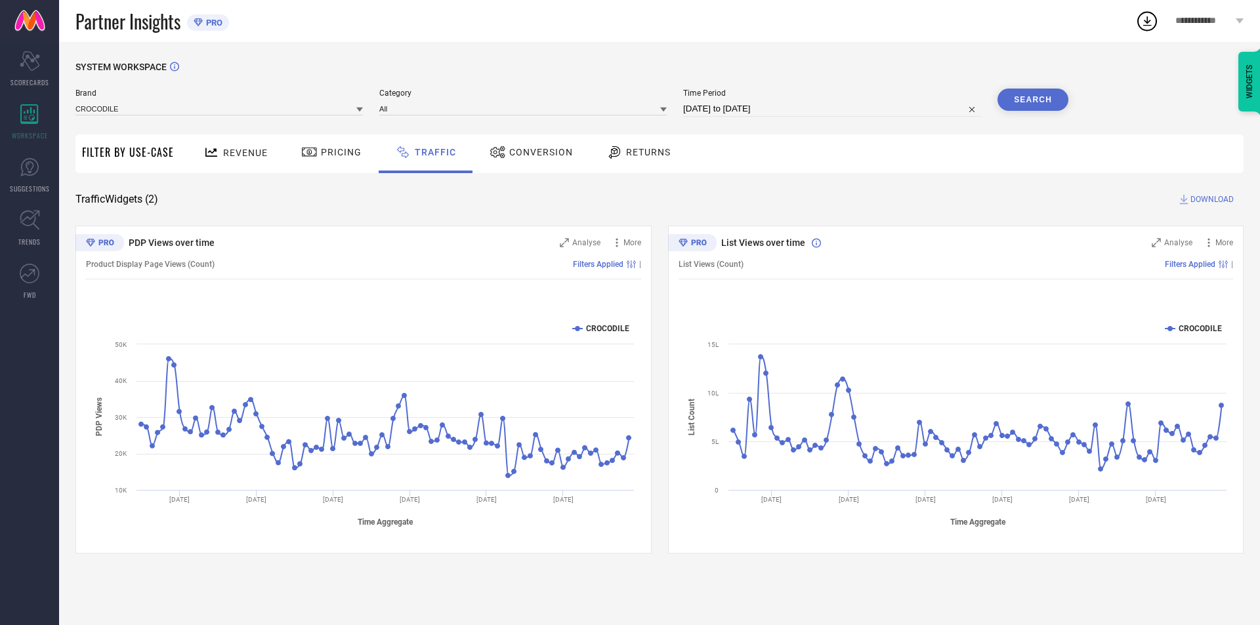
click at [907, 106] on input "[DATE] to [DATE]" at bounding box center [832, 109] width 298 height 16
select select "4"
select select "2025"
select select "5"
select select "2025"
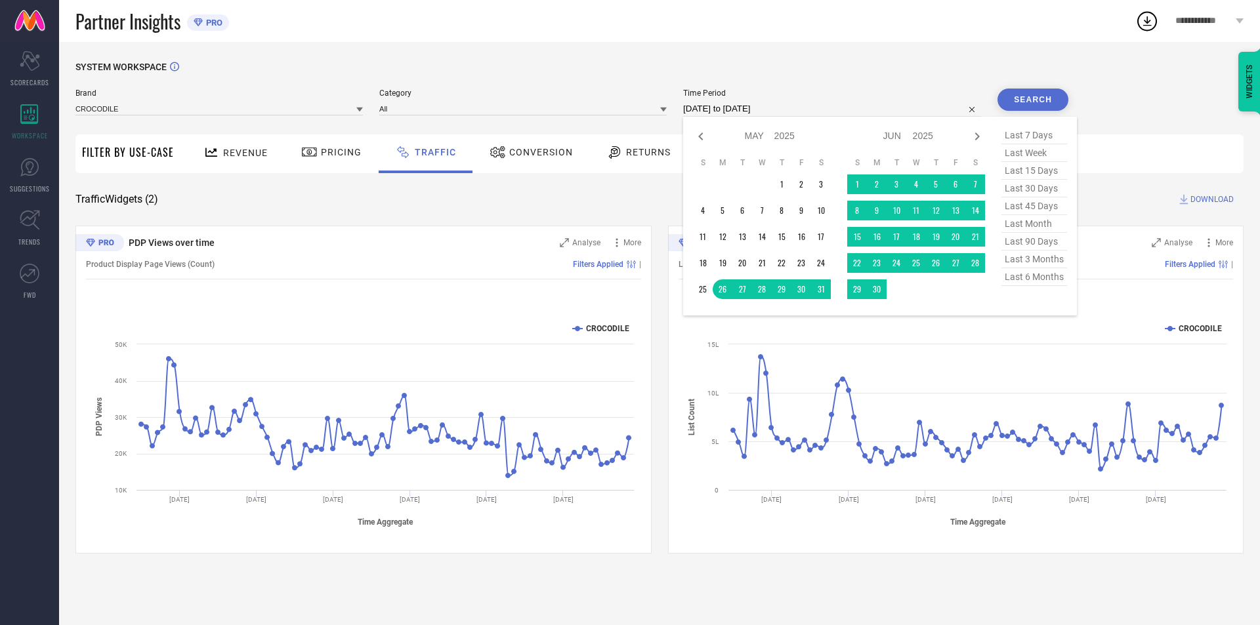
click at [1033, 261] on span "last 3 months" at bounding box center [1035, 260] width 66 height 18
type input "[DATE] to [DATE]"
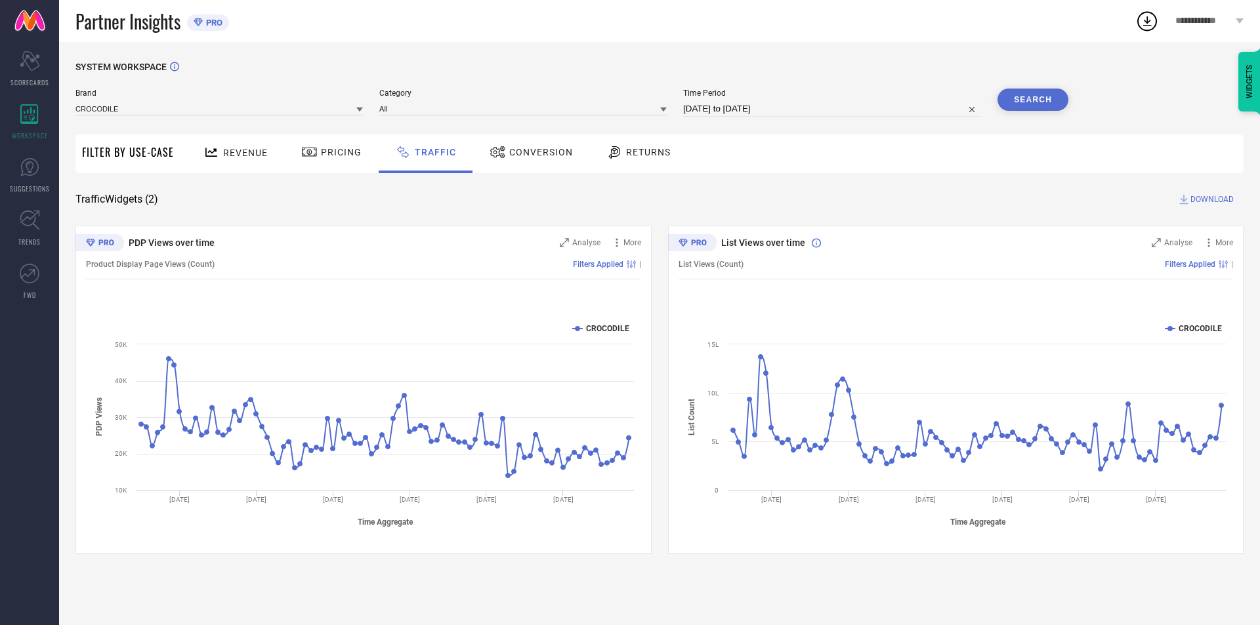
click at [1034, 101] on button "Search" at bounding box center [1033, 100] width 71 height 22
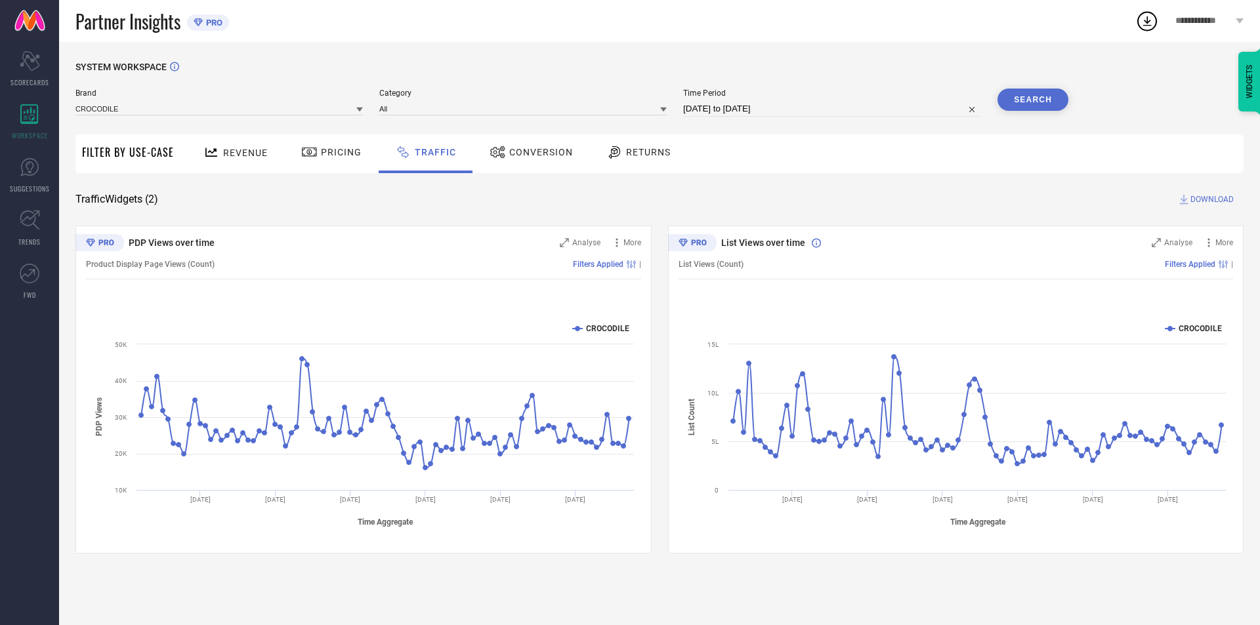
click at [813, 108] on input "[DATE] to [DATE]" at bounding box center [832, 109] width 298 height 16
select select "4"
select select "2025"
select select "5"
select select "2025"
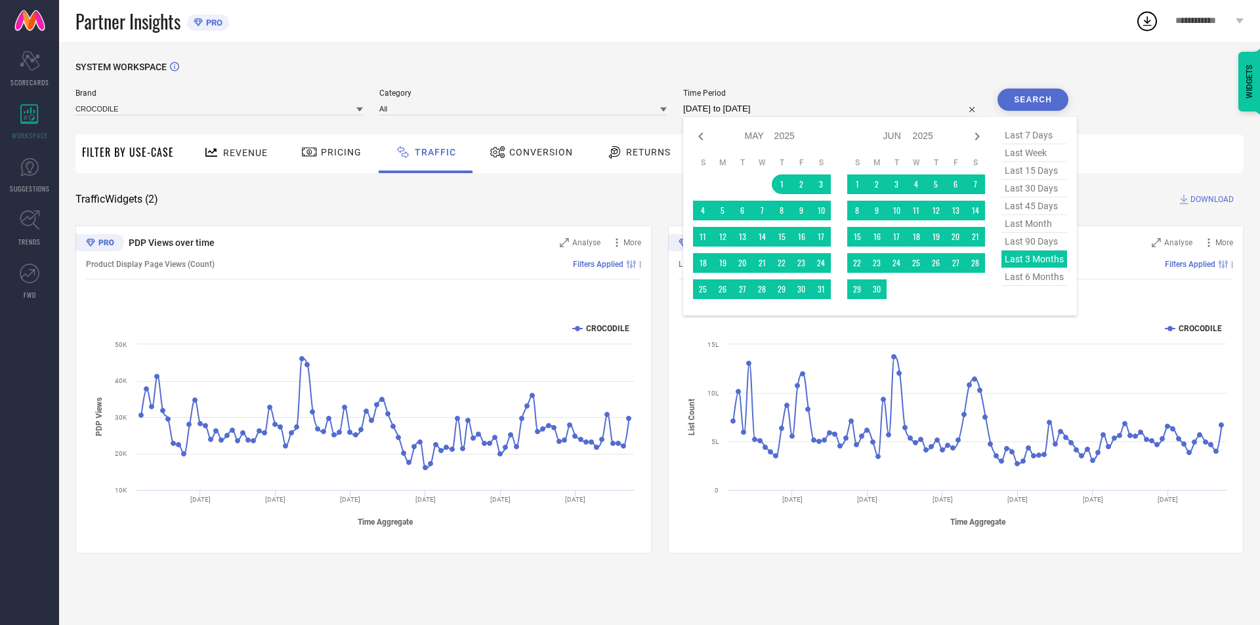
click at [1050, 284] on span "last 6 months" at bounding box center [1035, 277] width 66 height 18
type input "[DATE] to [DATE]"
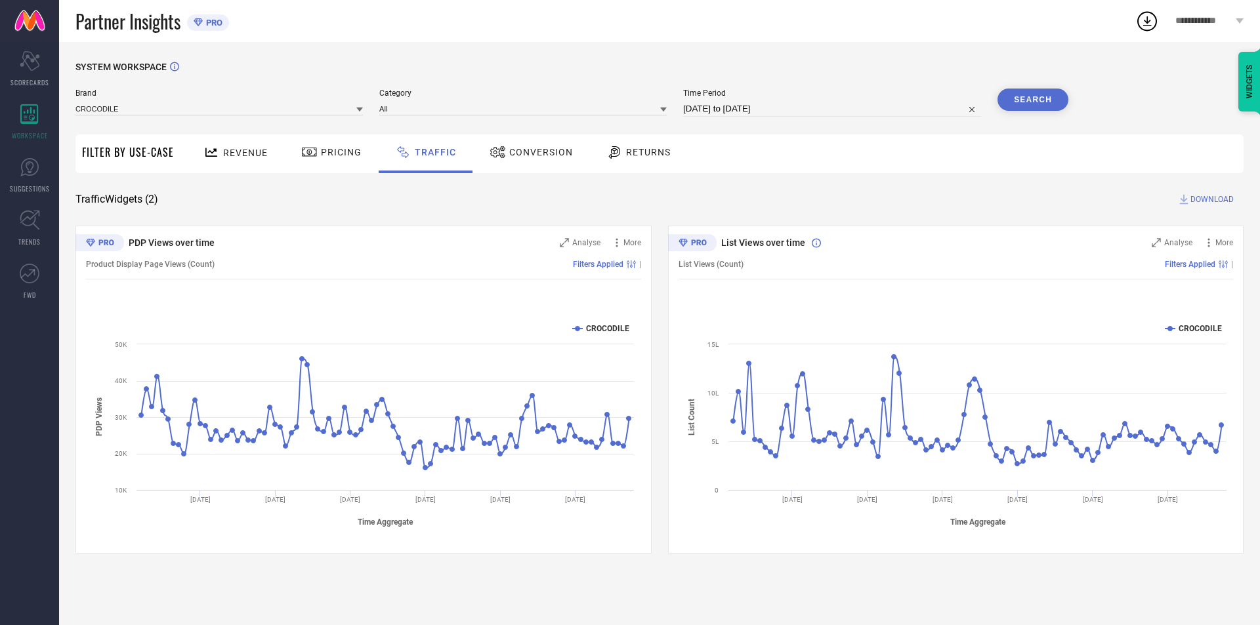
click at [1035, 108] on button "Search" at bounding box center [1033, 100] width 71 height 22
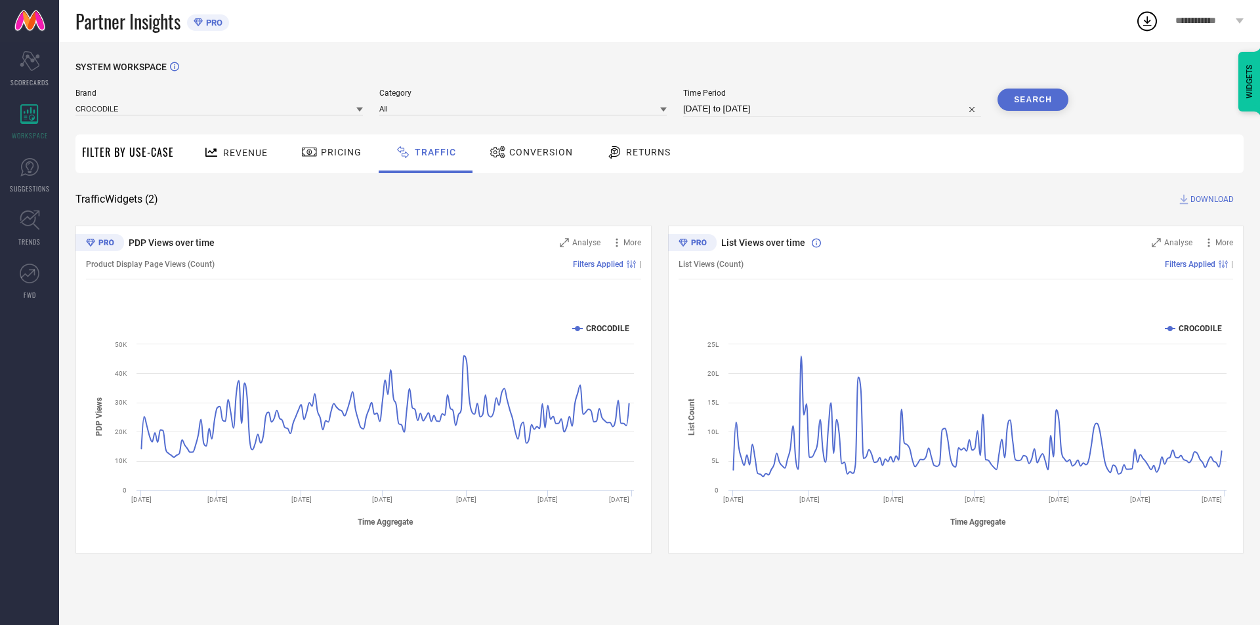
click at [601, 118] on div "Brand CROCODILE Category All Time Period [DATE] to [DATE] Search" at bounding box center [571, 108] width 993 height 39
click at [599, 105] on input at bounding box center [522, 109] width 287 height 14
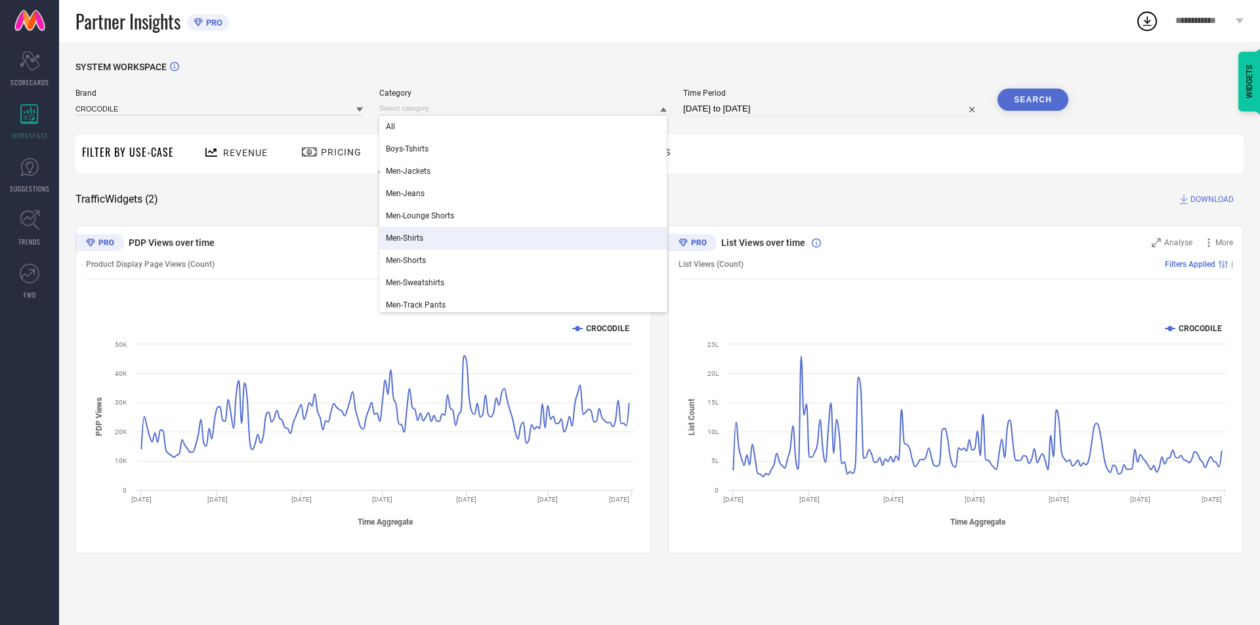
click at [478, 230] on div "Men-Shirts" at bounding box center [522, 238] width 287 height 22
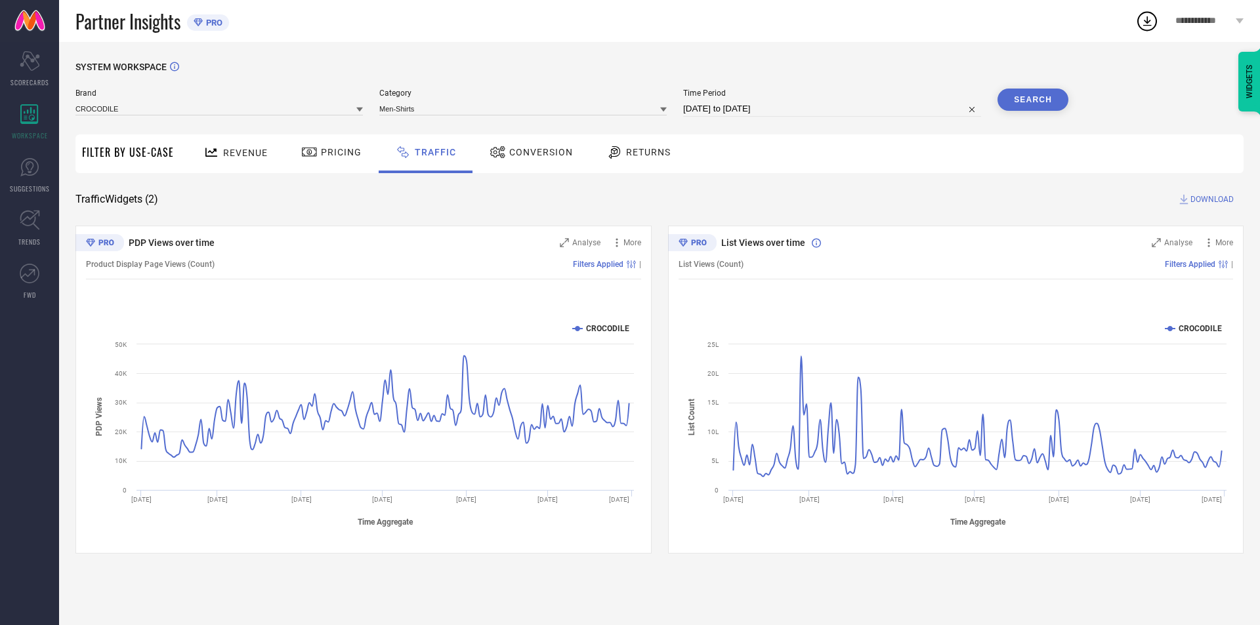
click at [1040, 101] on button "Search" at bounding box center [1033, 100] width 71 height 22
